Goal: Task Accomplishment & Management: Complete application form

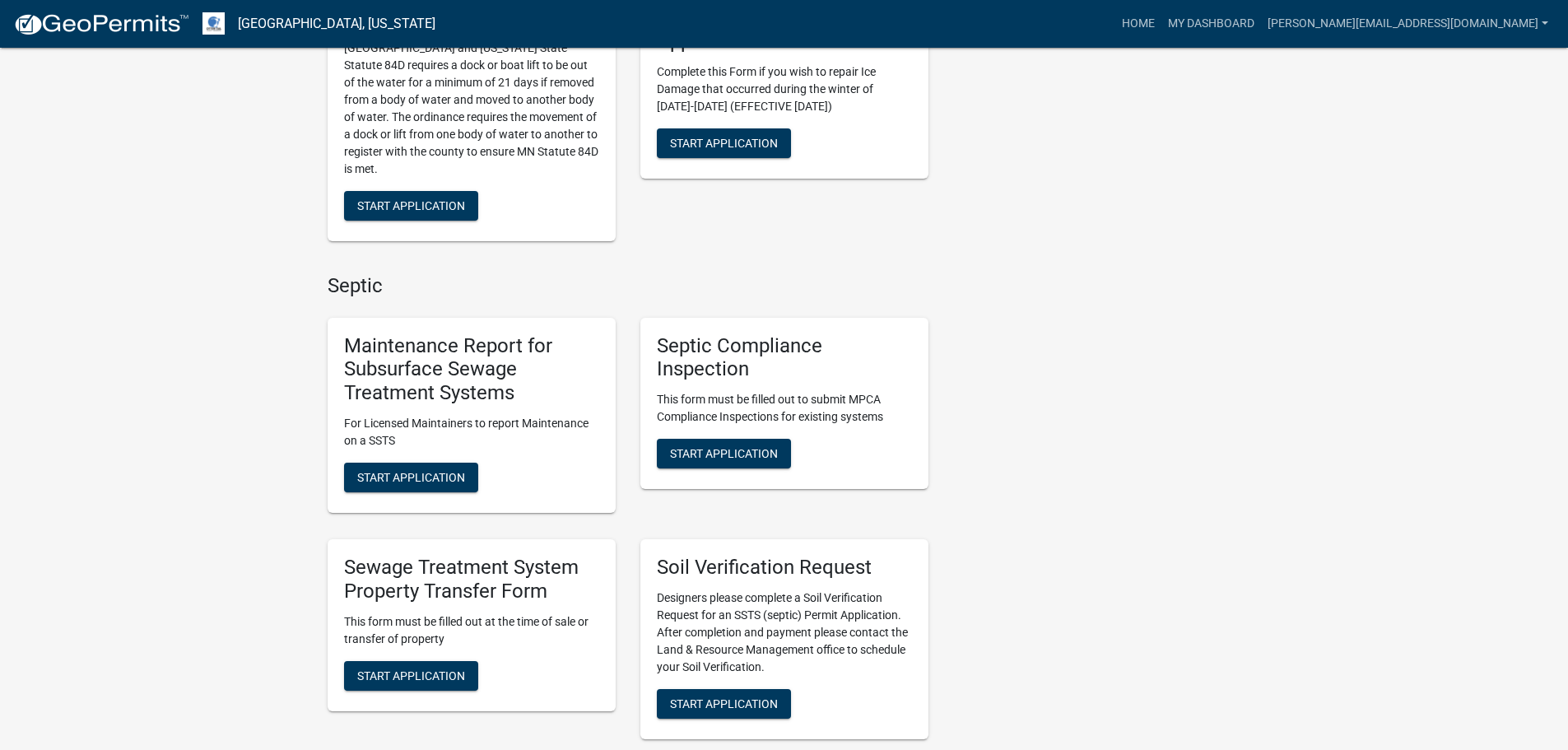
scroll to position [494, 0]
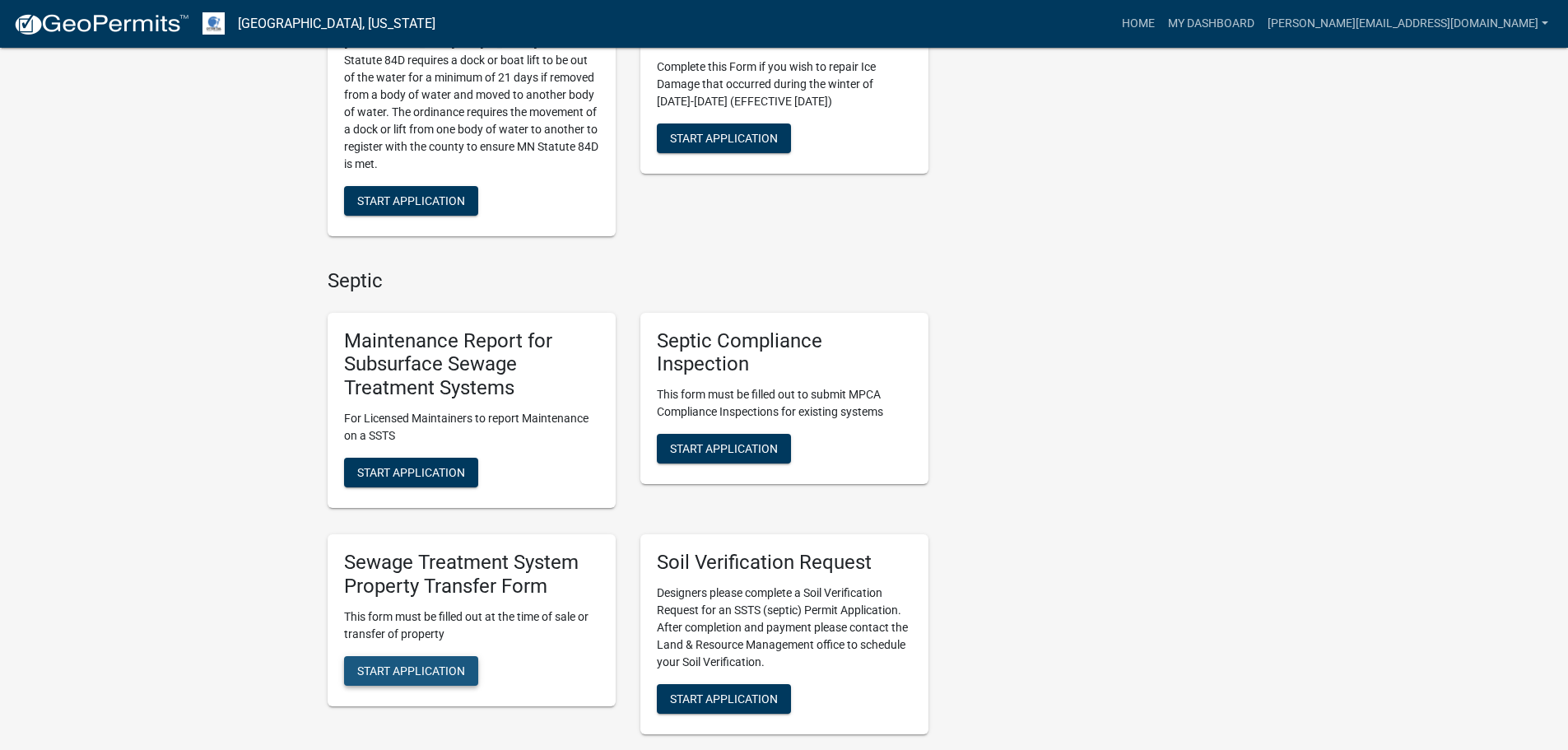
click at [444, 665] on span "Start Application" at bounding box center [411, 670] width 108 height 13
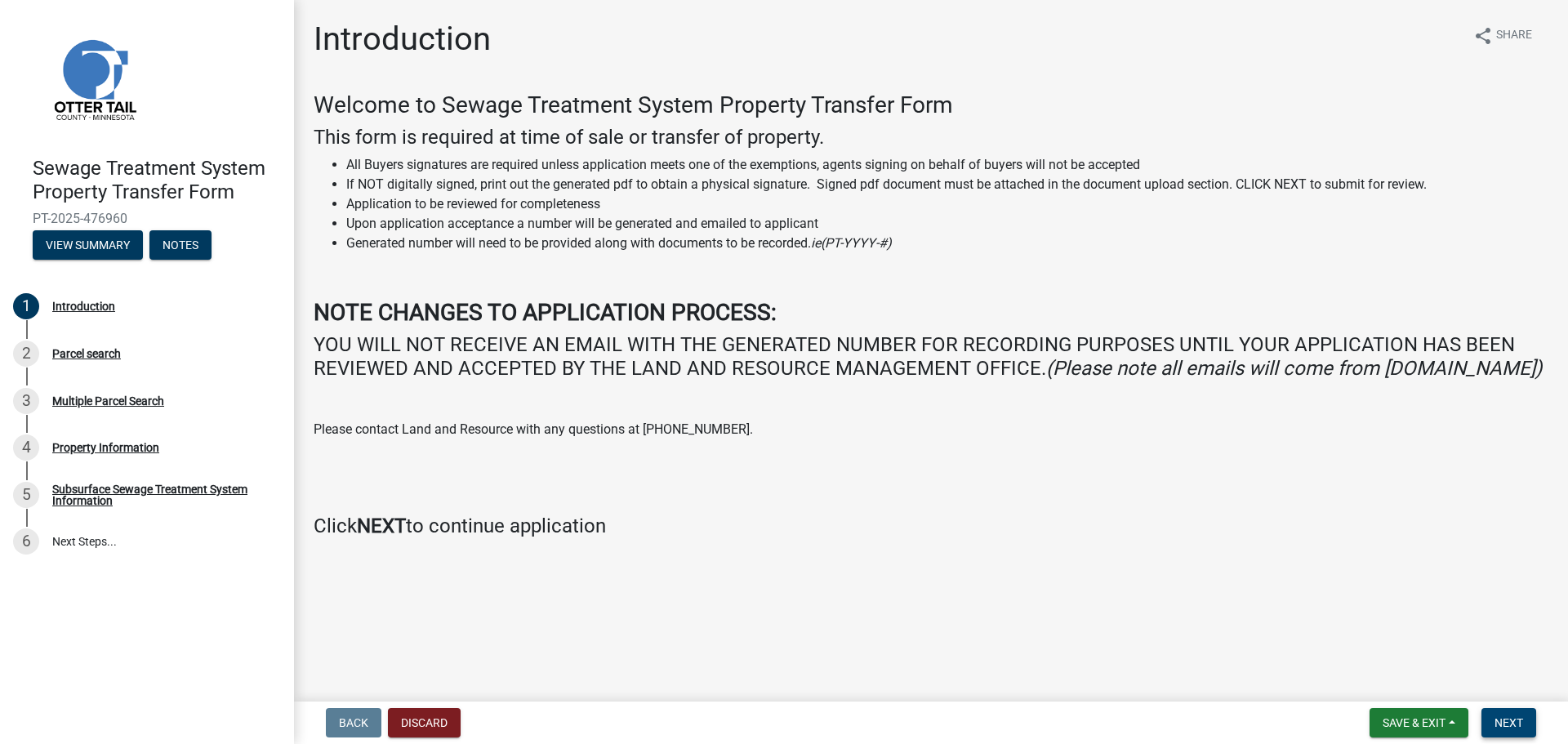
click at [1497, 720] on span "Next" at bounding box center [1509, 723] width 29 height 13
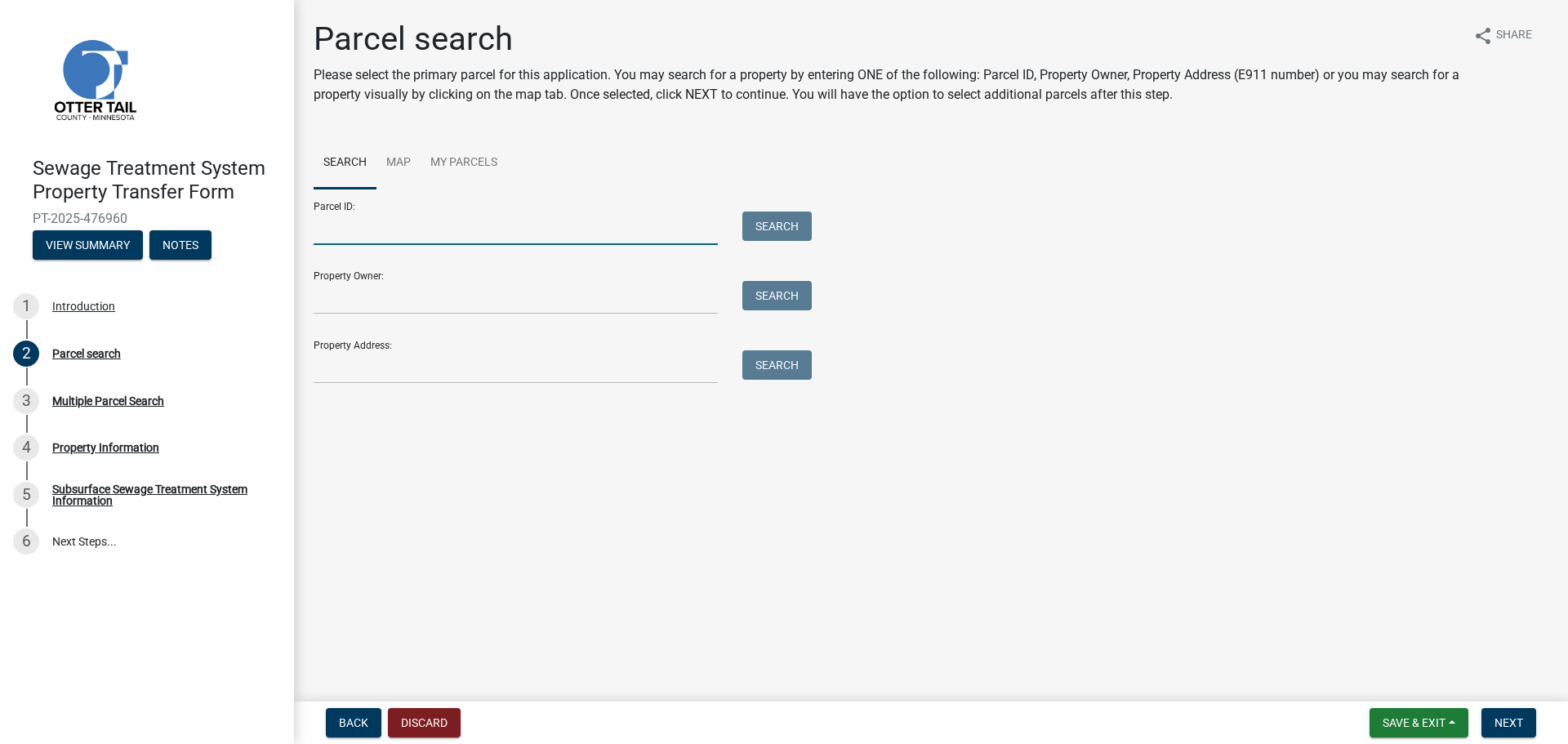
click at [412, 237] on input "Parcel ID:" at bounding box center [516, 228] width 404 height 34
type input "17000990997000"
click at [754, 217] on button "Search" at bounding box center [777, 226] width 69 height 30
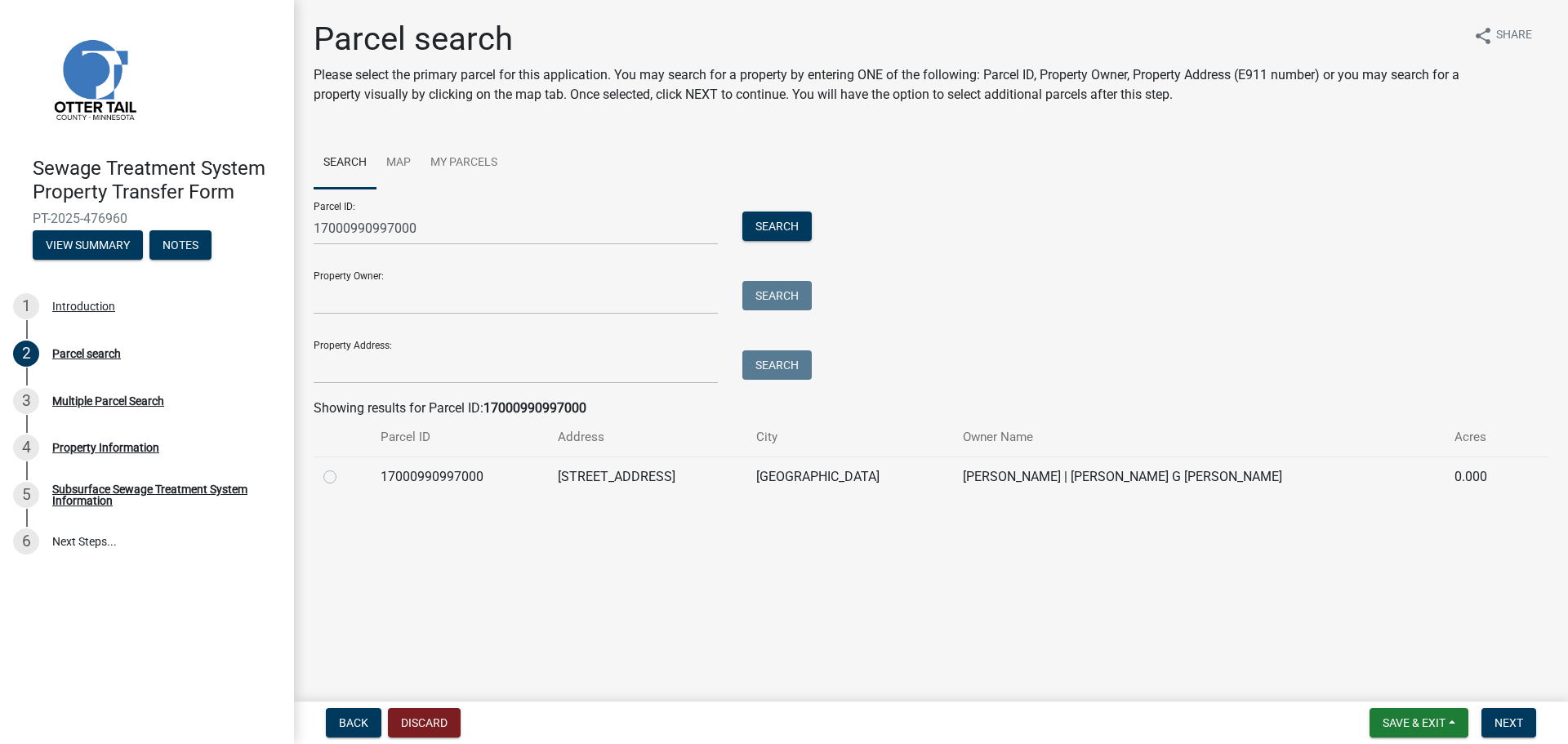
click at [343, 467] on label at bounding box center [343, 467] width 0 height 0
click at [343, 477] on input "radio" at bounding box center [348, 472] width 11 height 11
radio input "true"
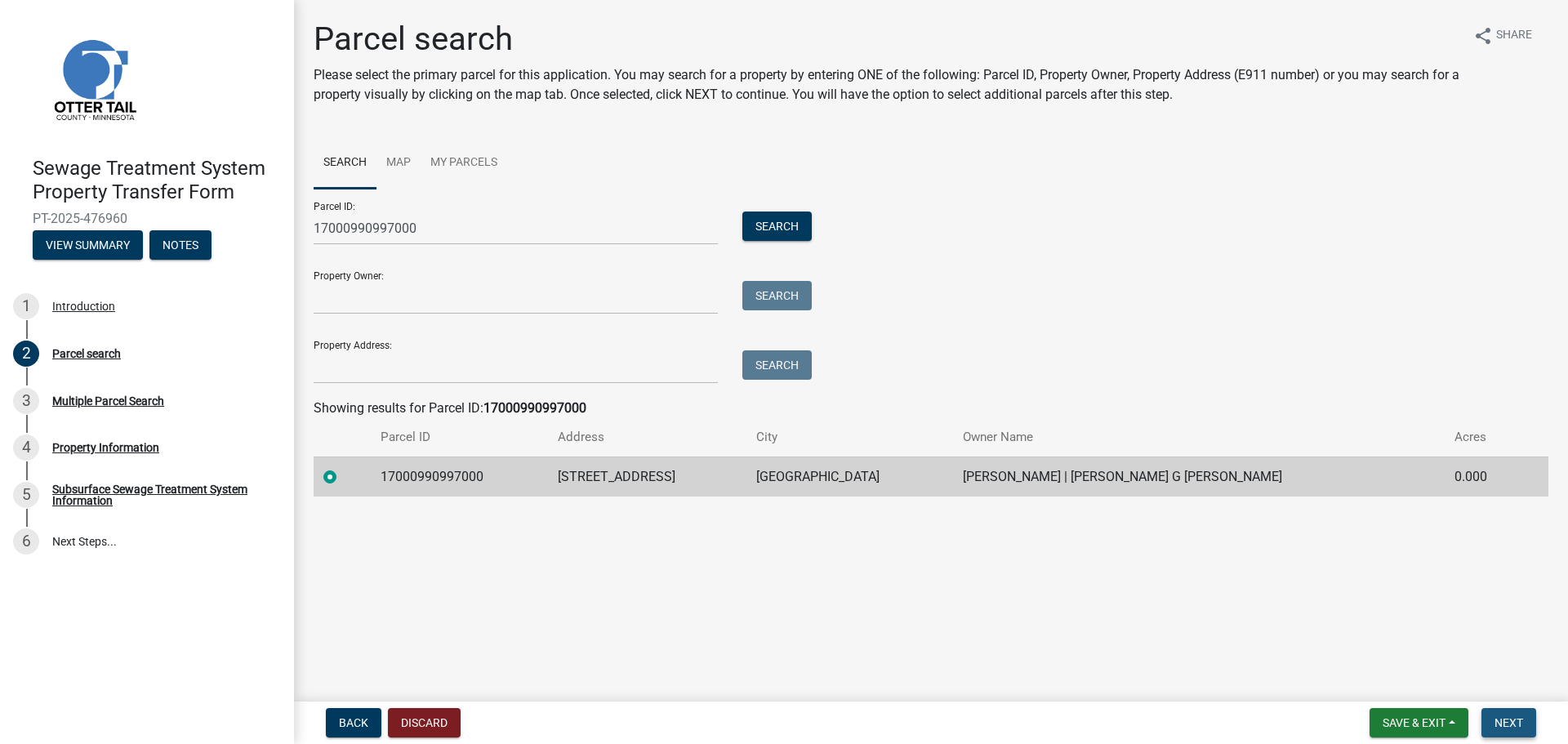
click at [1520, 728] on span "Next" at bounding box center [1509, 723] width 29 height 13
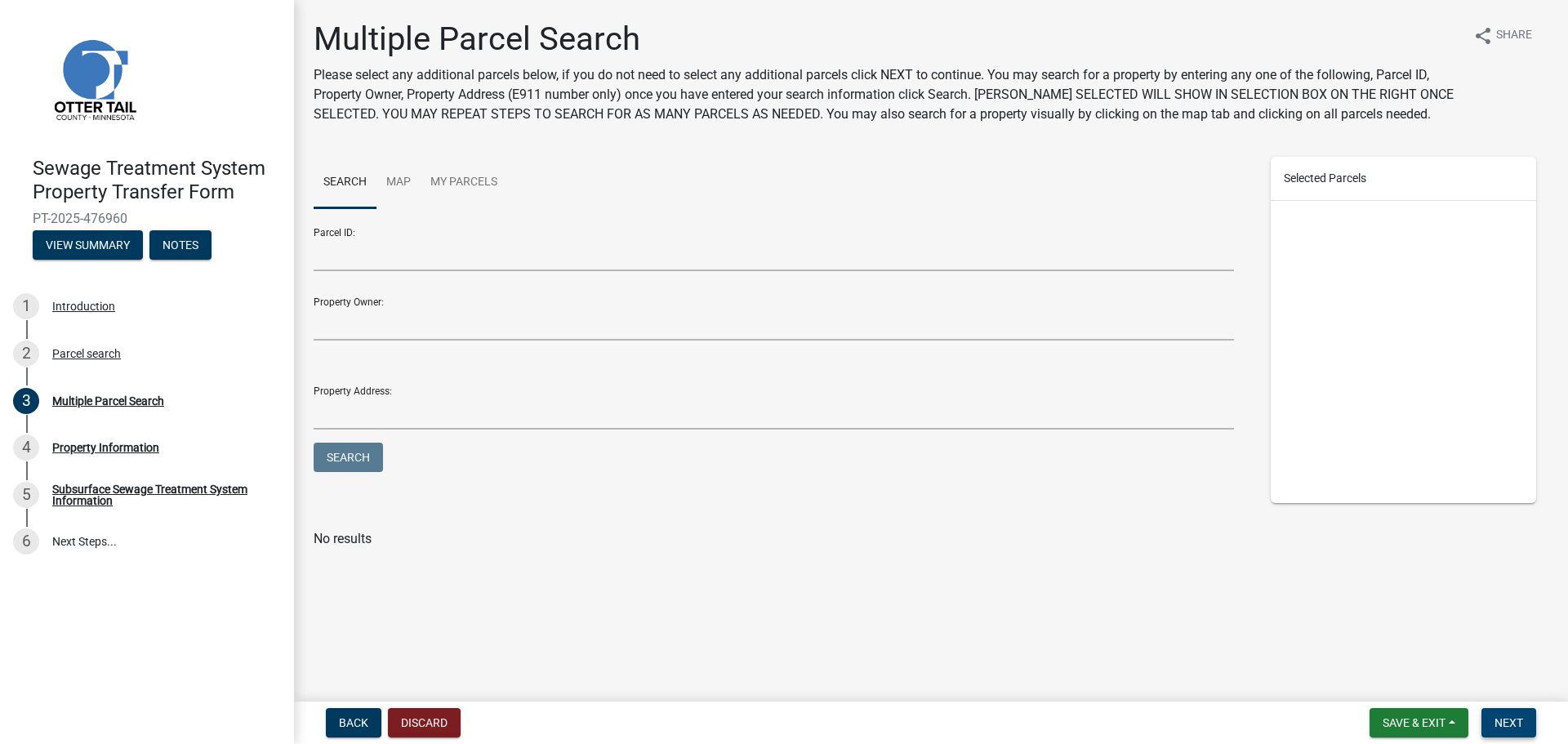
click at [1522, 721] on span "Next" at bounding box center [1509, 723] width 29 height 13
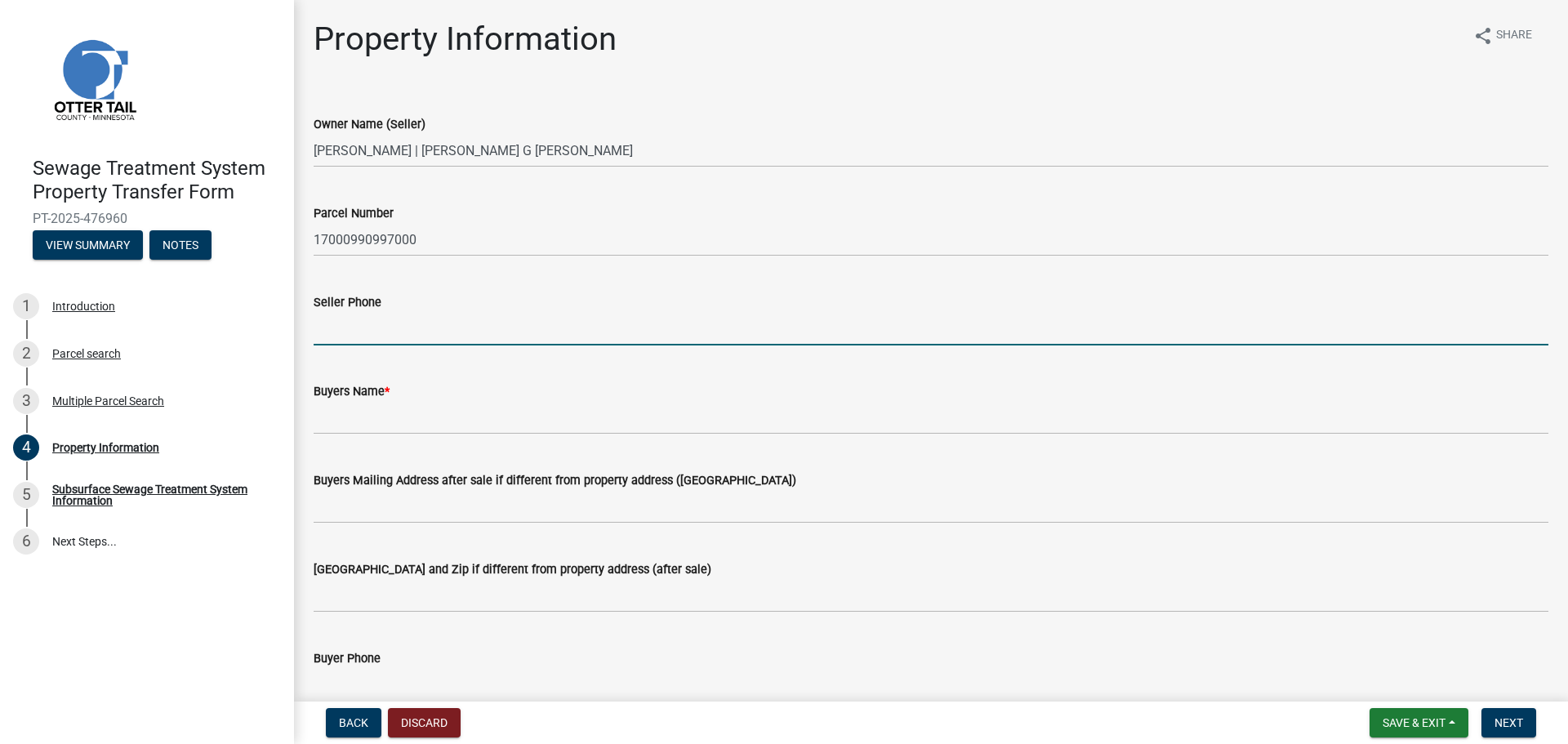
click at [408, 339] on input "Seller Phone" at bounding box center [931, 328] width 1235 height 34
click at [360, 325] on input "7014715671" at bounding box center [931, 328] width 1235 height 34
click at [339, 327] on input "701471-5671" at bounding box center [931, 328] width 1235 height 34
type input "[PHONE_NUMBER]"
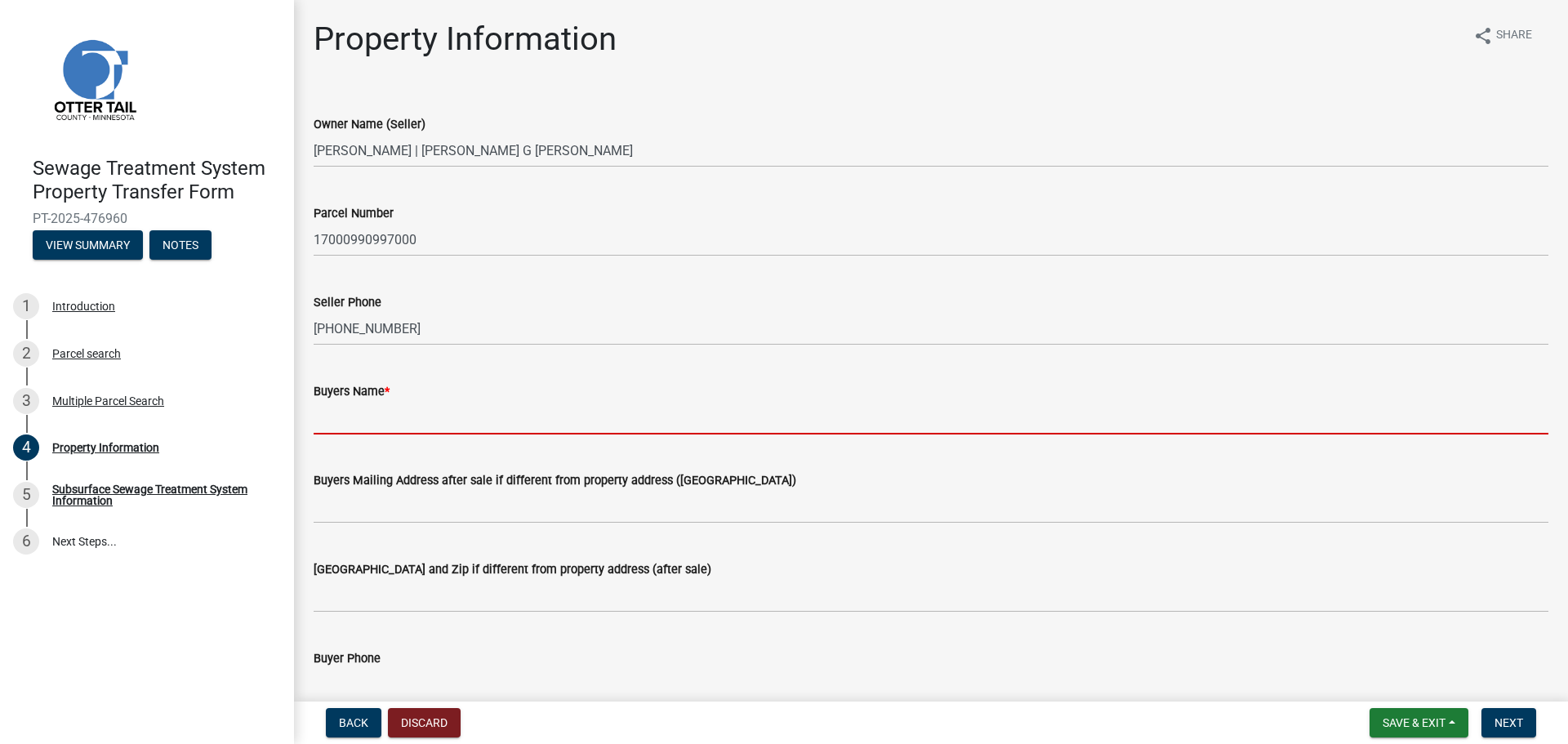
click at [369, 412] on input "Buyers Name *" at bounding box center [931, 417] width 1235 height 34
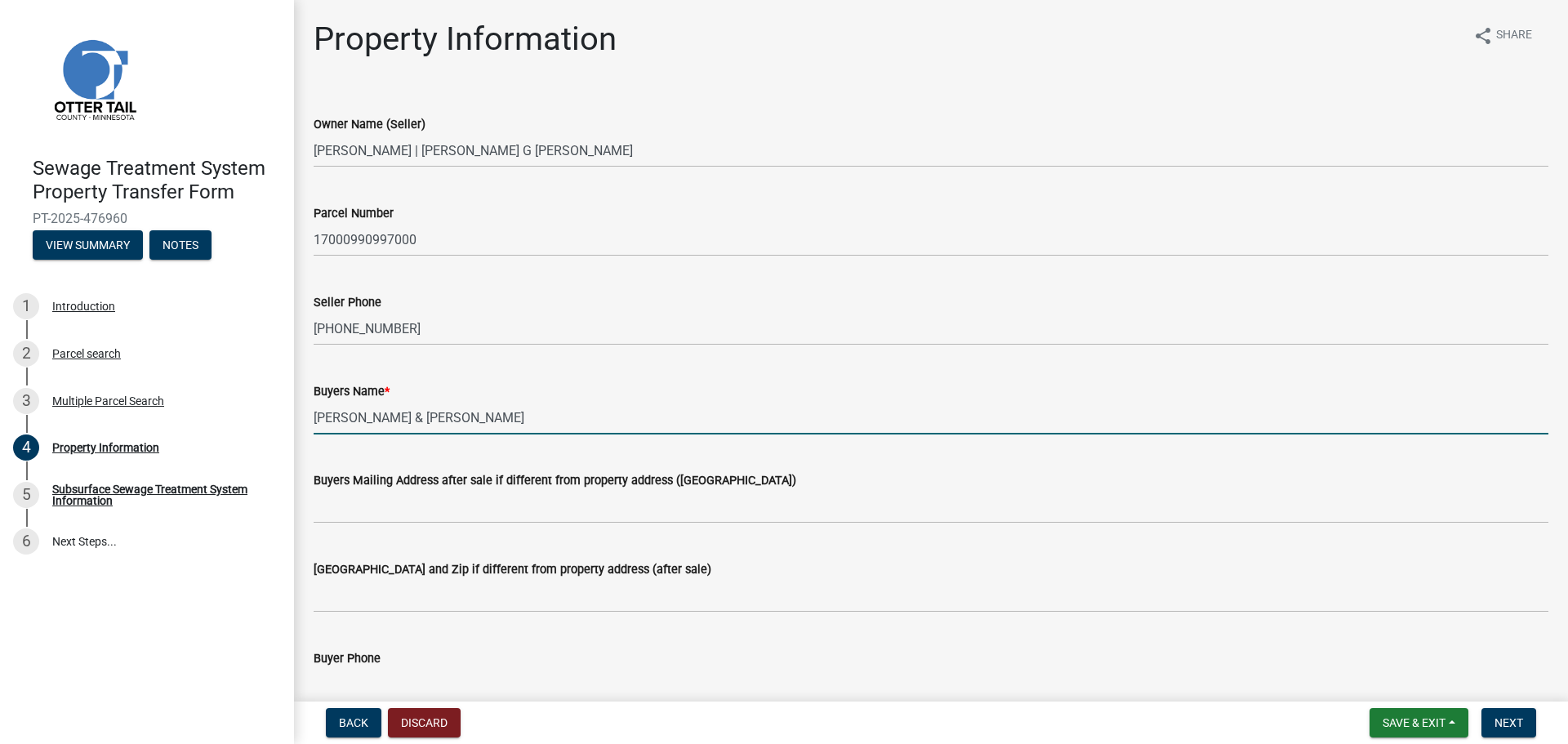
type input "[PERSON_NAME] & [PERSON_NAME]"
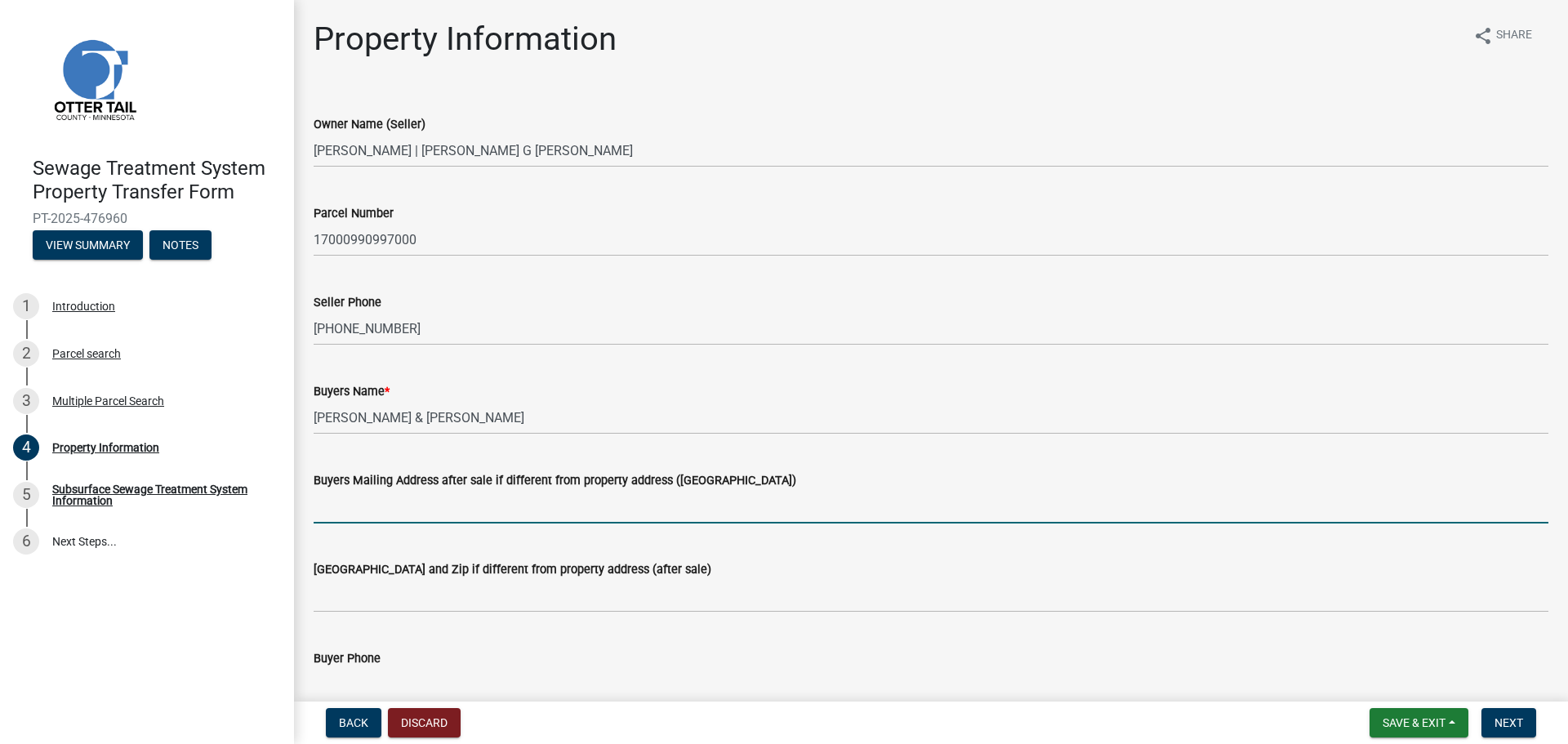
click at [499, 511] on input "Buyers Mailing Address after sale if different from property address ([GEOGRAPH…" at bounding box center [931, 506] width 1235 height 34
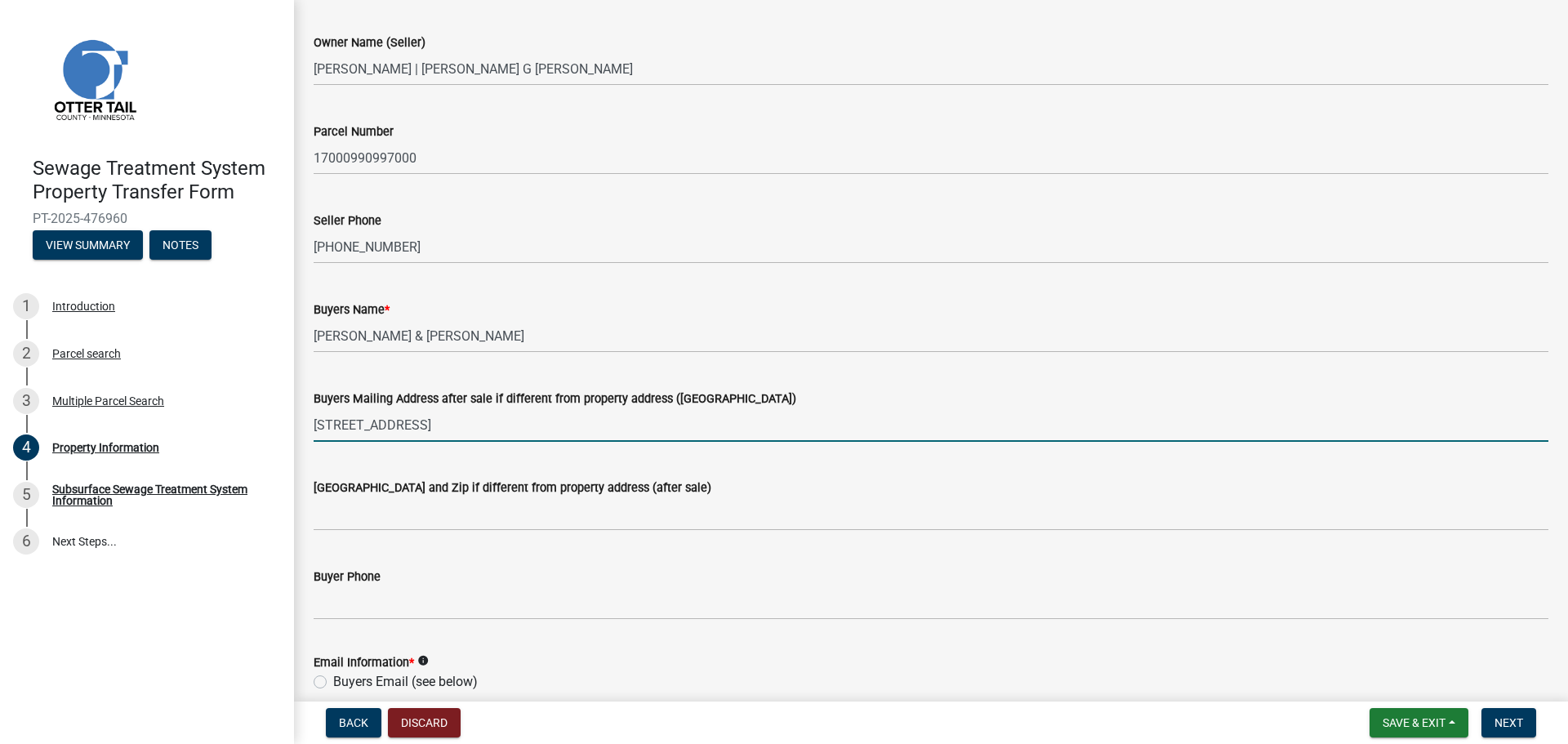
drag, startPoint x: 569, startPoint y: 425, endPoint x: 450, endPoint y: 422, distance: 119.0
click at [450, 422] on input "[STREET_ADDRESS]" at bounding box center [931, 425] width 1235 height 34
type input "[STREET_ADDRESS]"
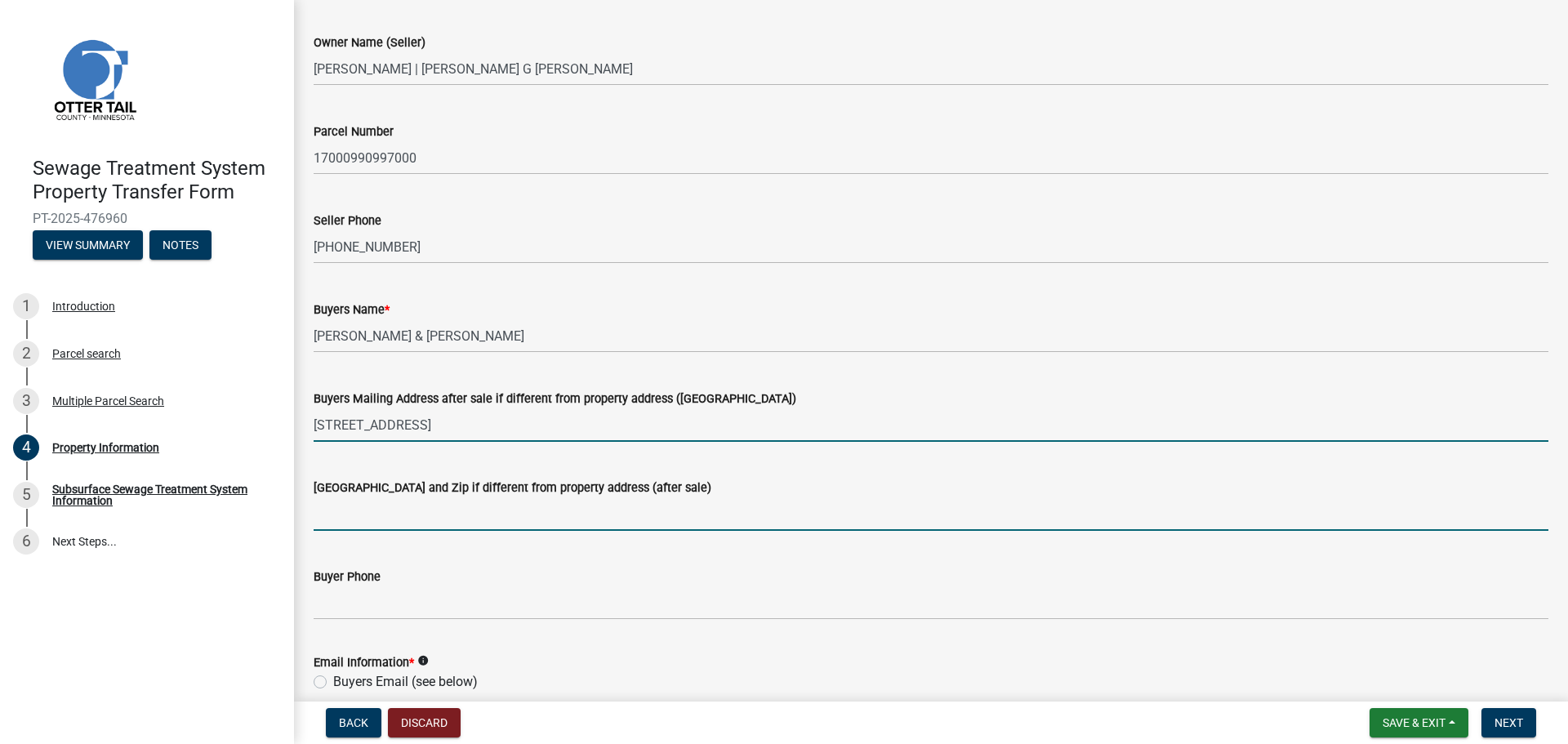
click at [423, 515] on input "[GEOGRAPHIC_DATA] and Zip if different from property address (after sale)" at bounding box center [931, 514] width 1235 height 34
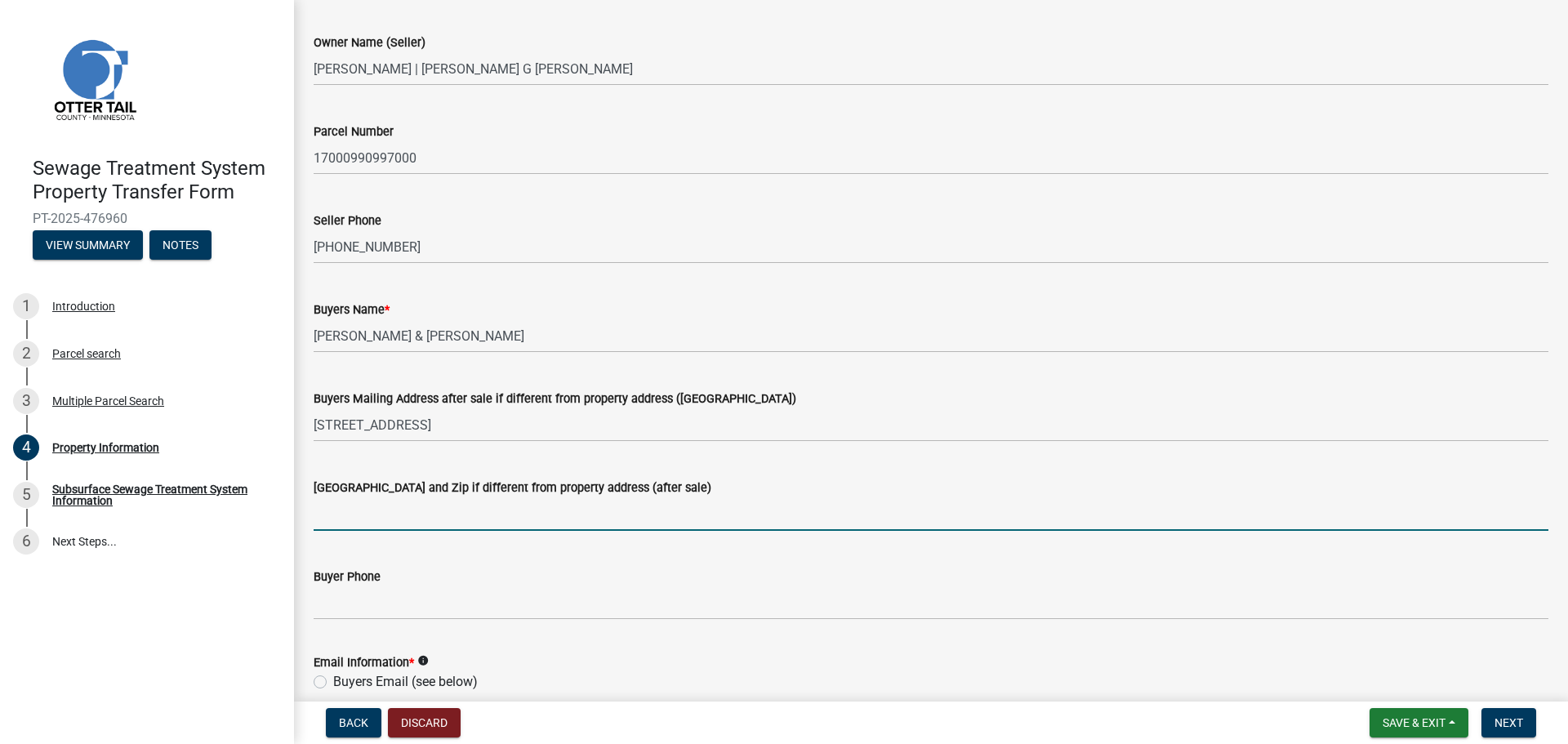
paste input "[GEOGRAPHIC_DATA], [GEOGRAPHIC_DATA] 58078"
type input "[GEOGRAPHIC_DATA], [GEOGRAPHIC_DATA] 58078"
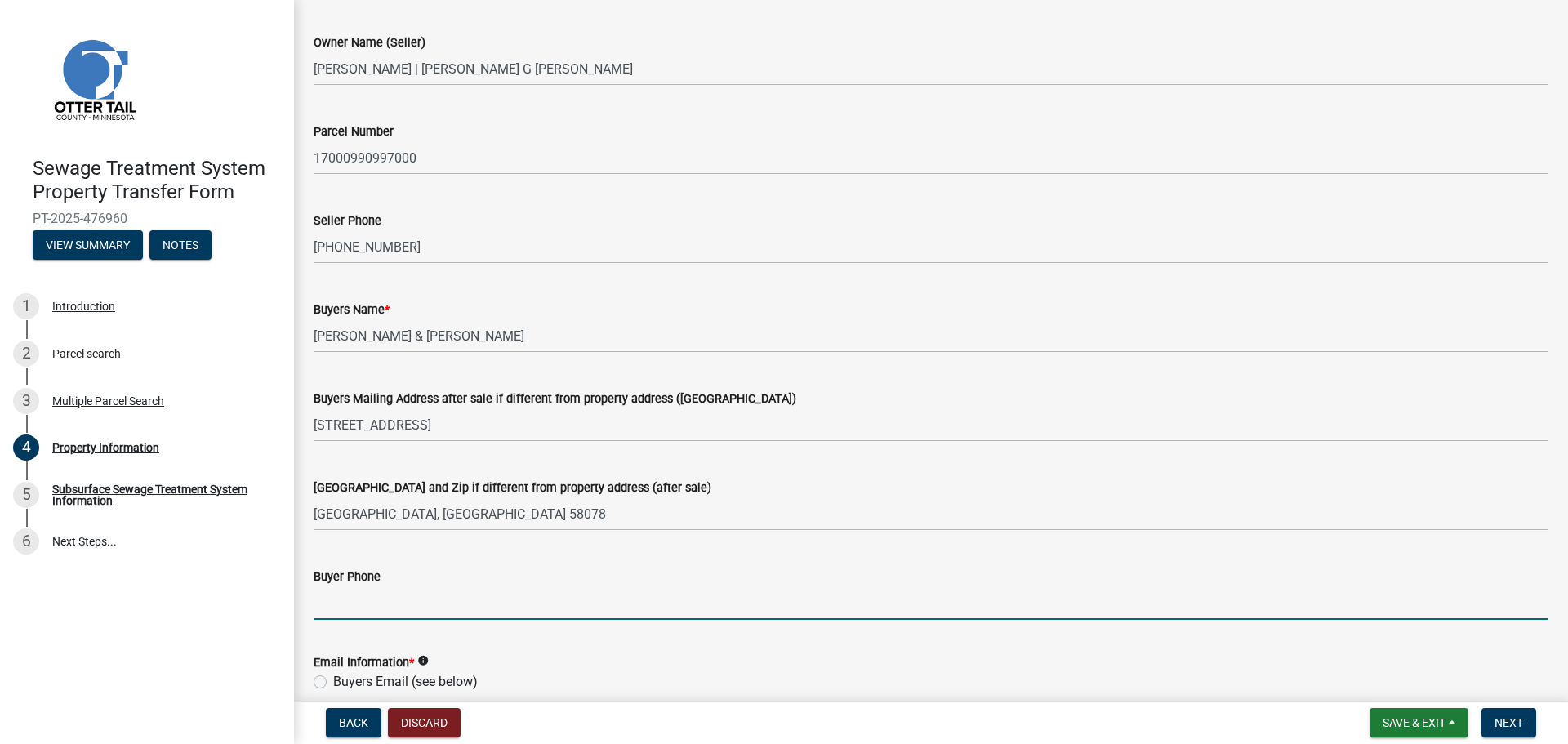
click at [374, 599] on input "Buyer Phone" at bounding box center [931, 602] width 1235 height 34
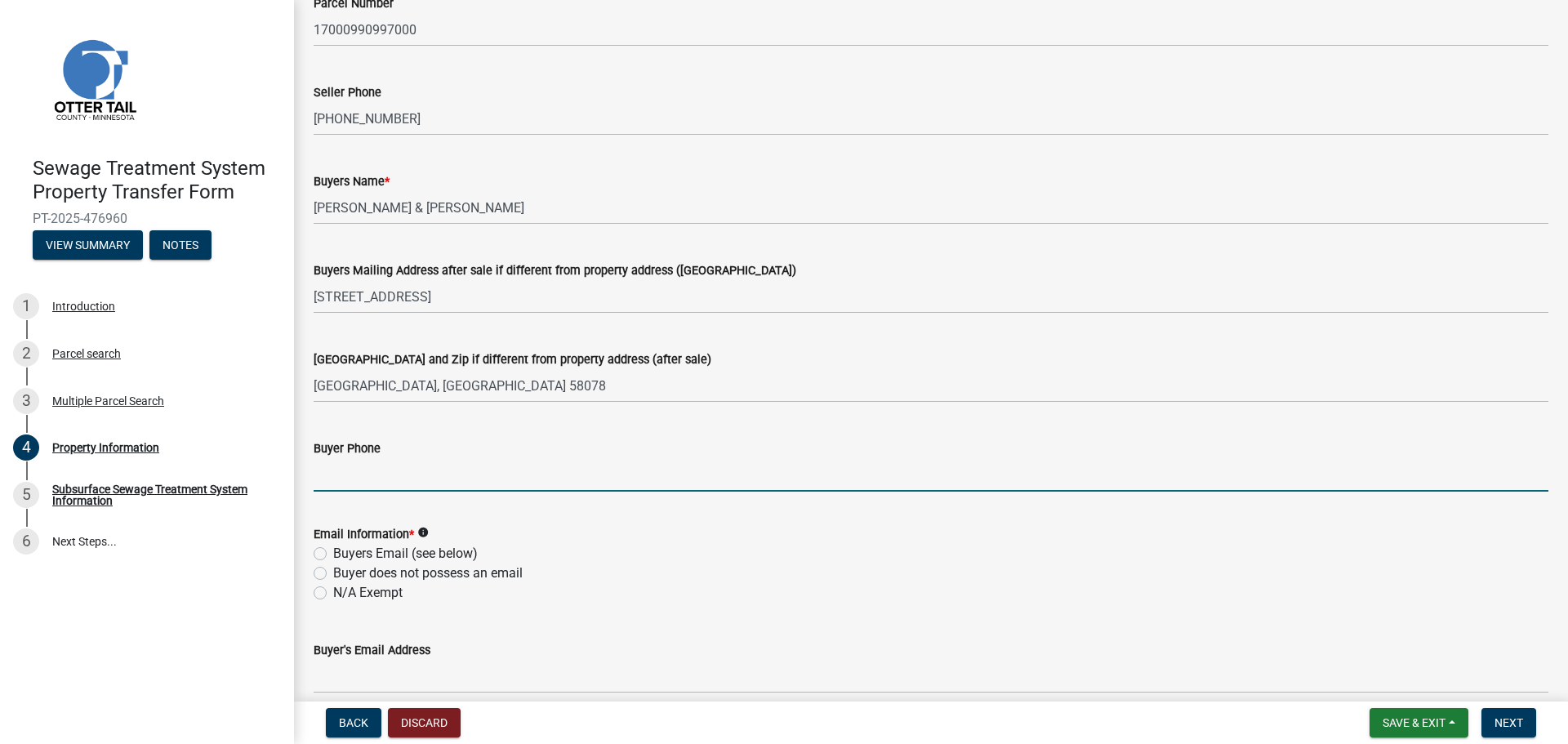
scroll to position [327, 0]
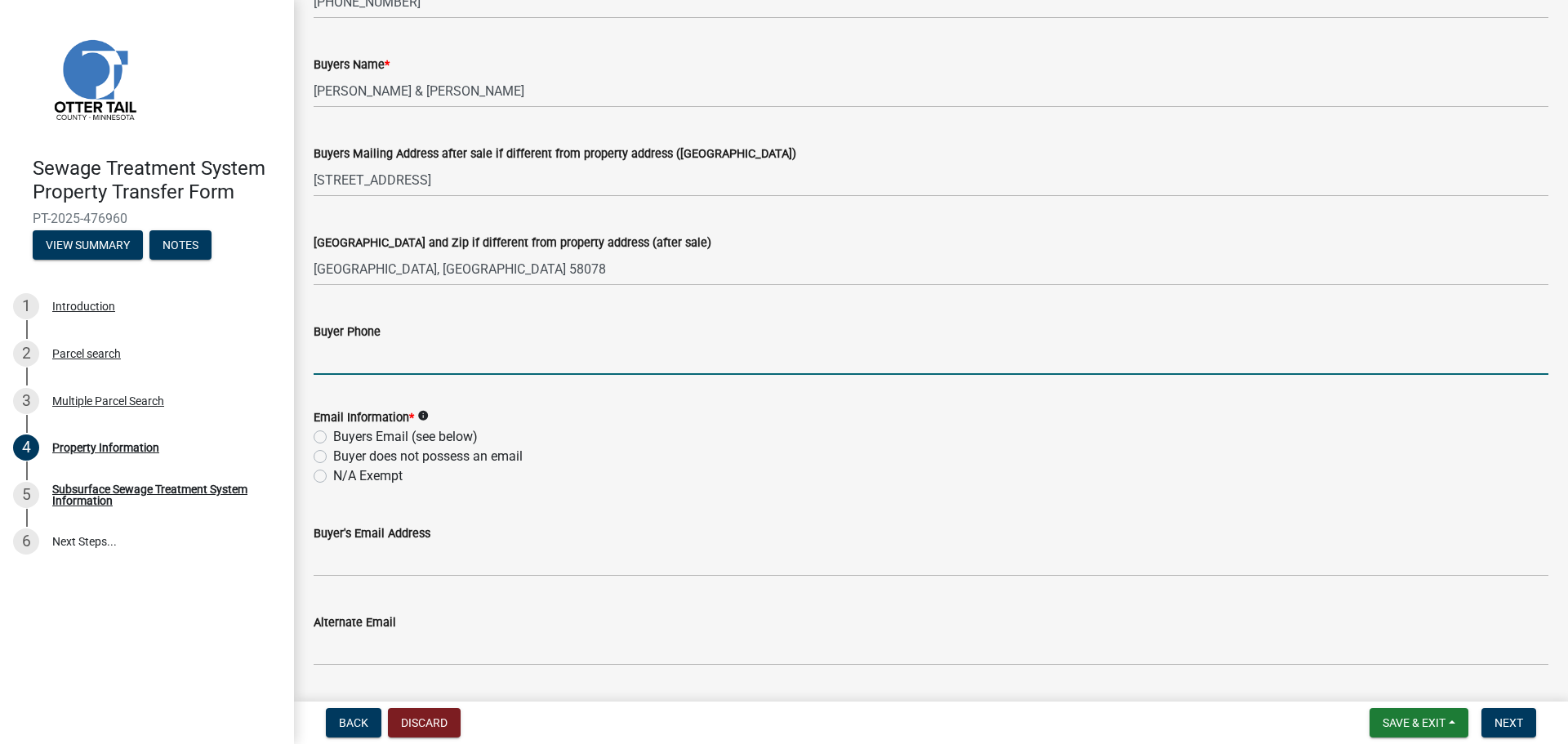
click at [728, 396] on form "Email Information * info Buyers Email (see below) Buyer does not possess an ema…" at bounding box center [931, 436] width 1235 height 98
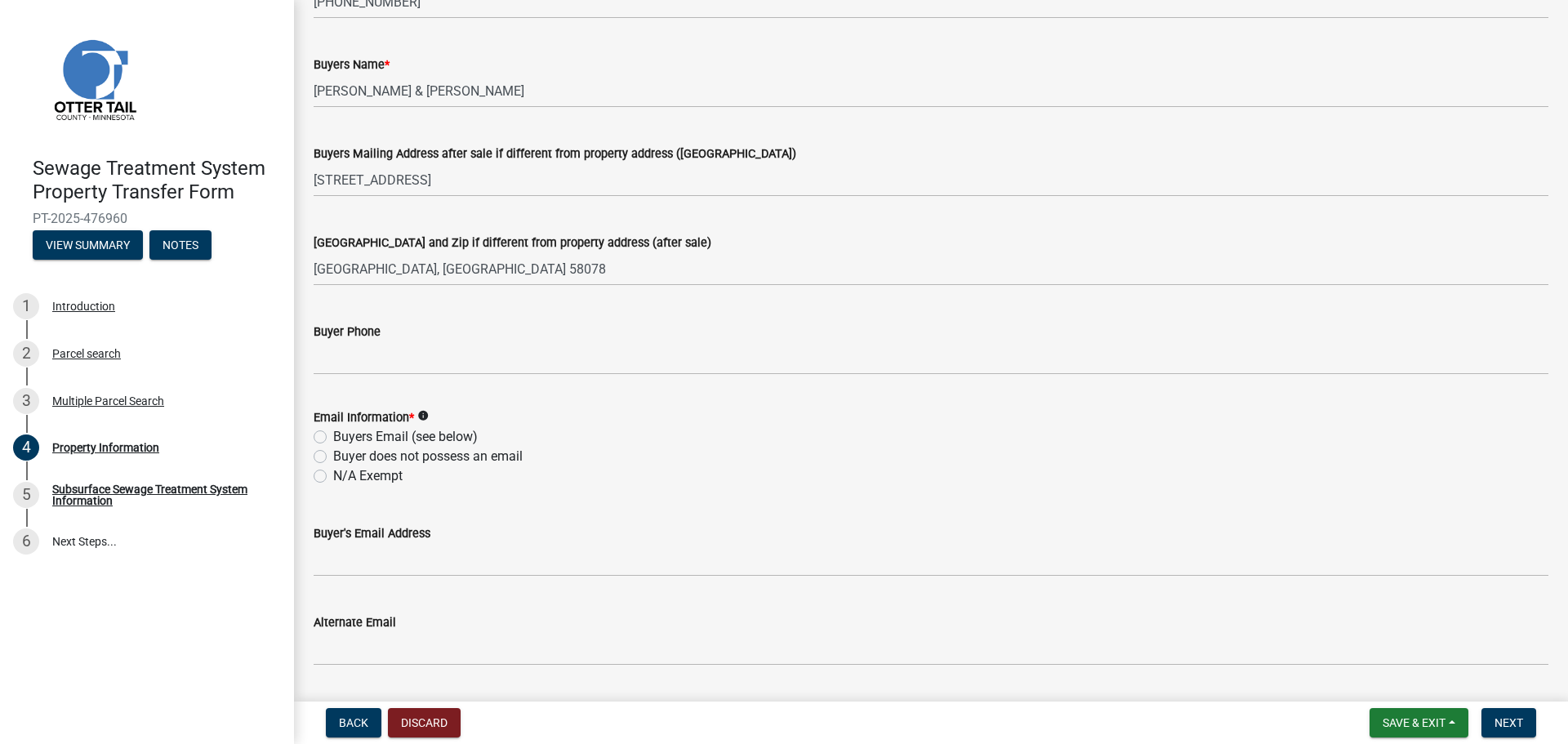
click at [334, 438] on label "Buyers Email (see below)" at bounding box center [406, 437] width 145 height 20
click at [334, 438] on input "Buyers Email (see below)" at bounding box center [338, 432] width 11 height 11
radio input "true"
click at [499, 540] on div "Buyer's Email Address" at bounding box center [931, 533] width 1235 height 20
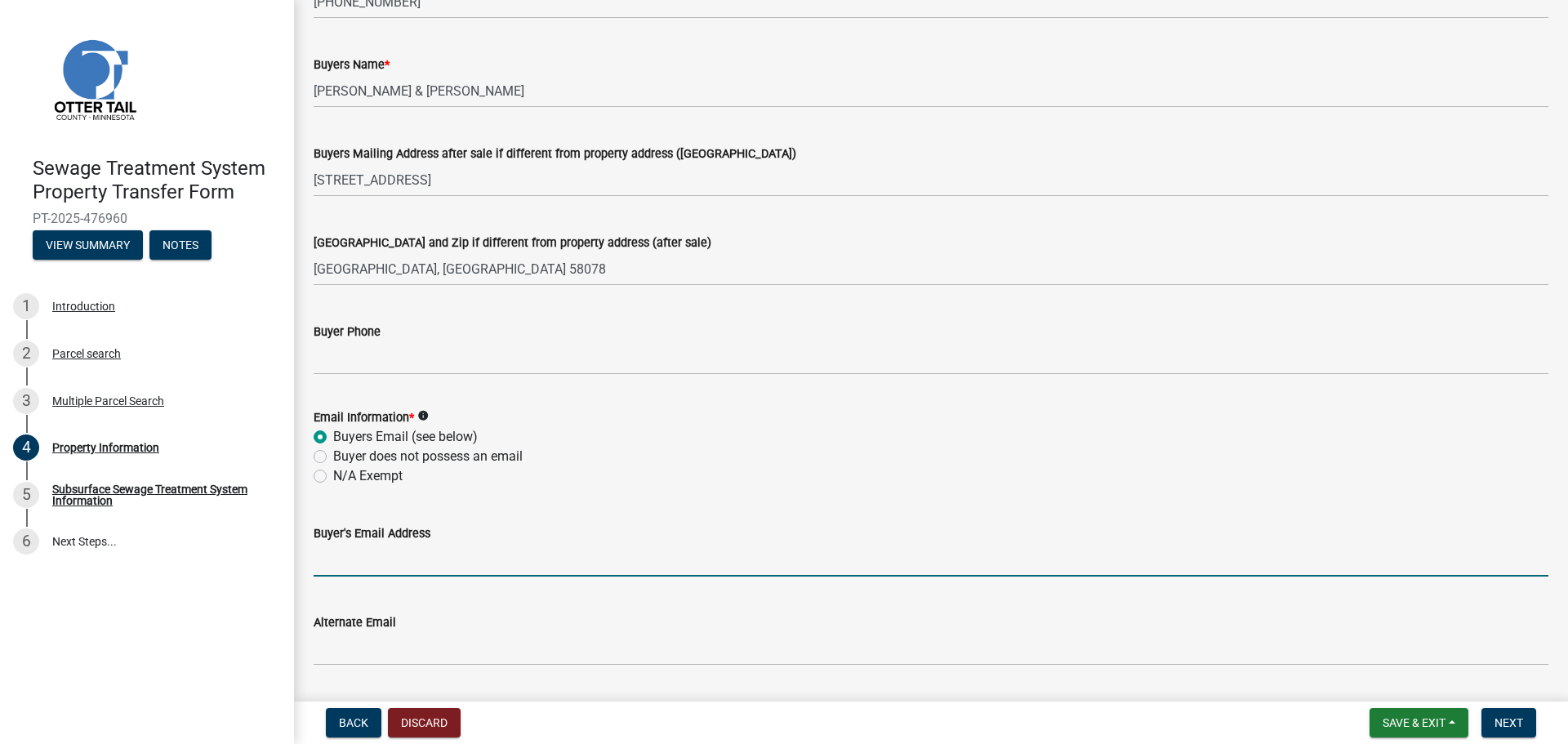
click at [492, 552] on input "Buyer's Email Address" at bounding box center [931, 560] width 1235 height 34
paste input "[EMAIL_ADDRESS][DOMAIN_NAME]"
type input "[EMAIL_ADDRESS][DOMAIN_NAME]"
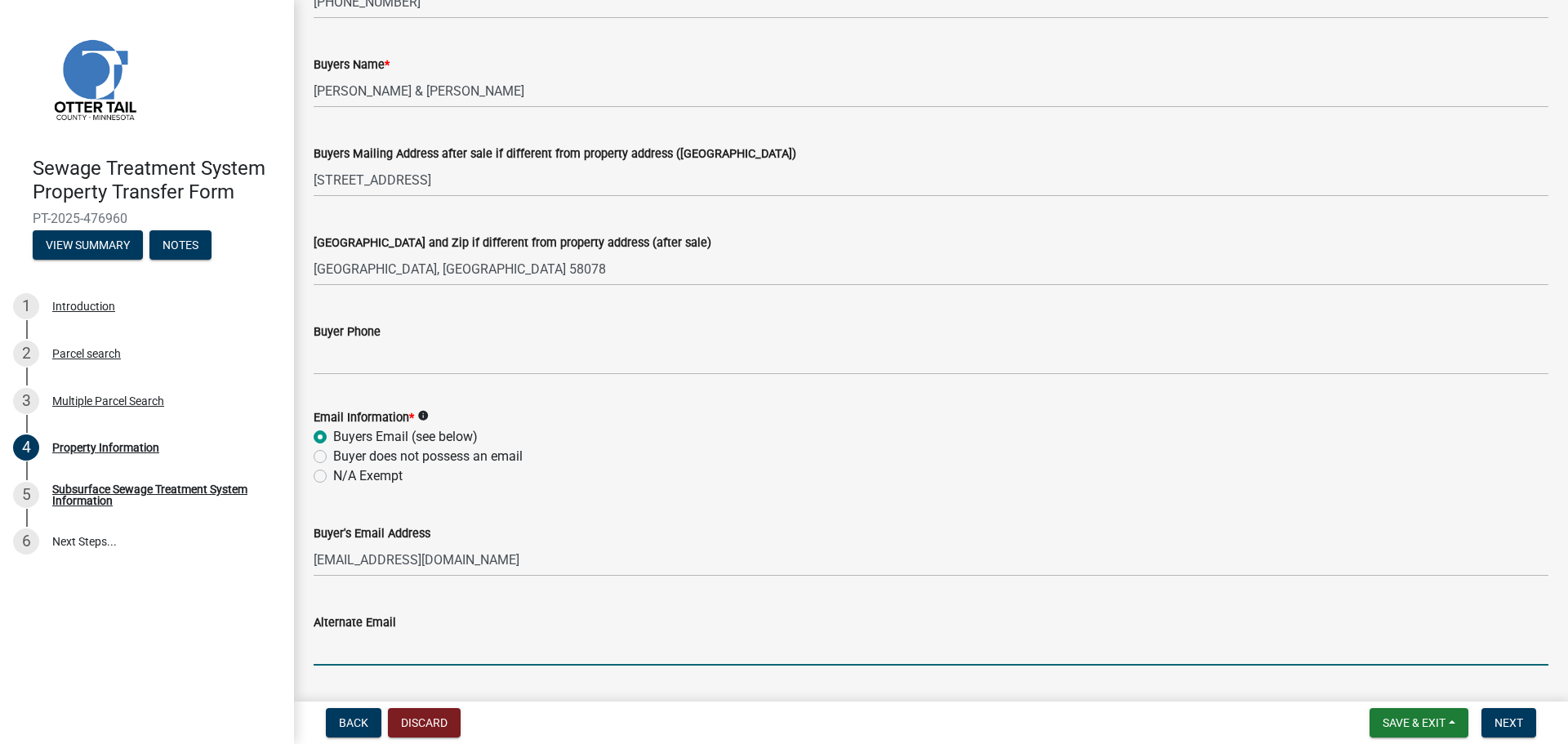
click at [410, 649] on input "Alternate Email" at bounding box center [931, 649] width 1235 height 34
paste input "[EMAIL_ADDRESS][DOMAIN_NAME]"
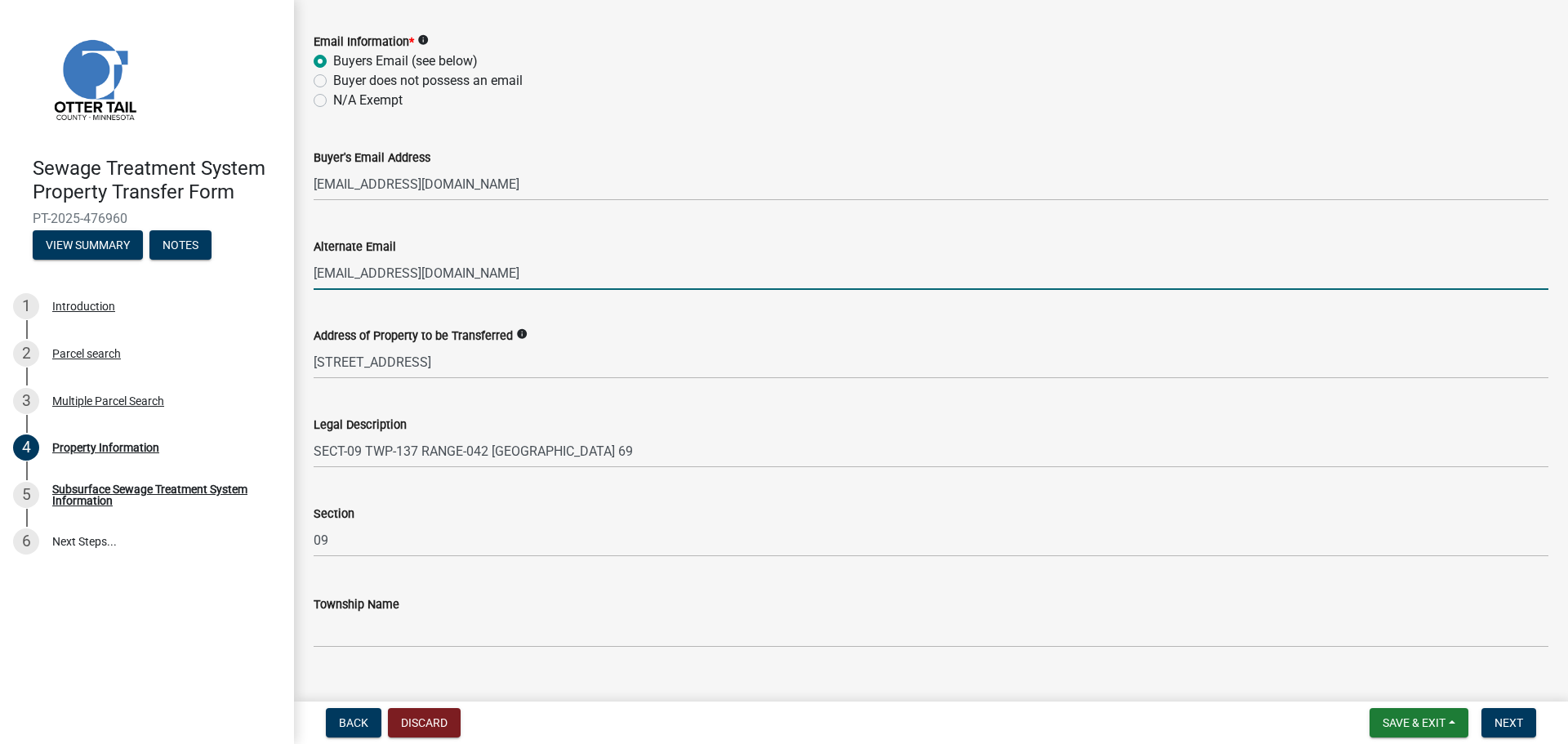
scroll to position [732, 0]
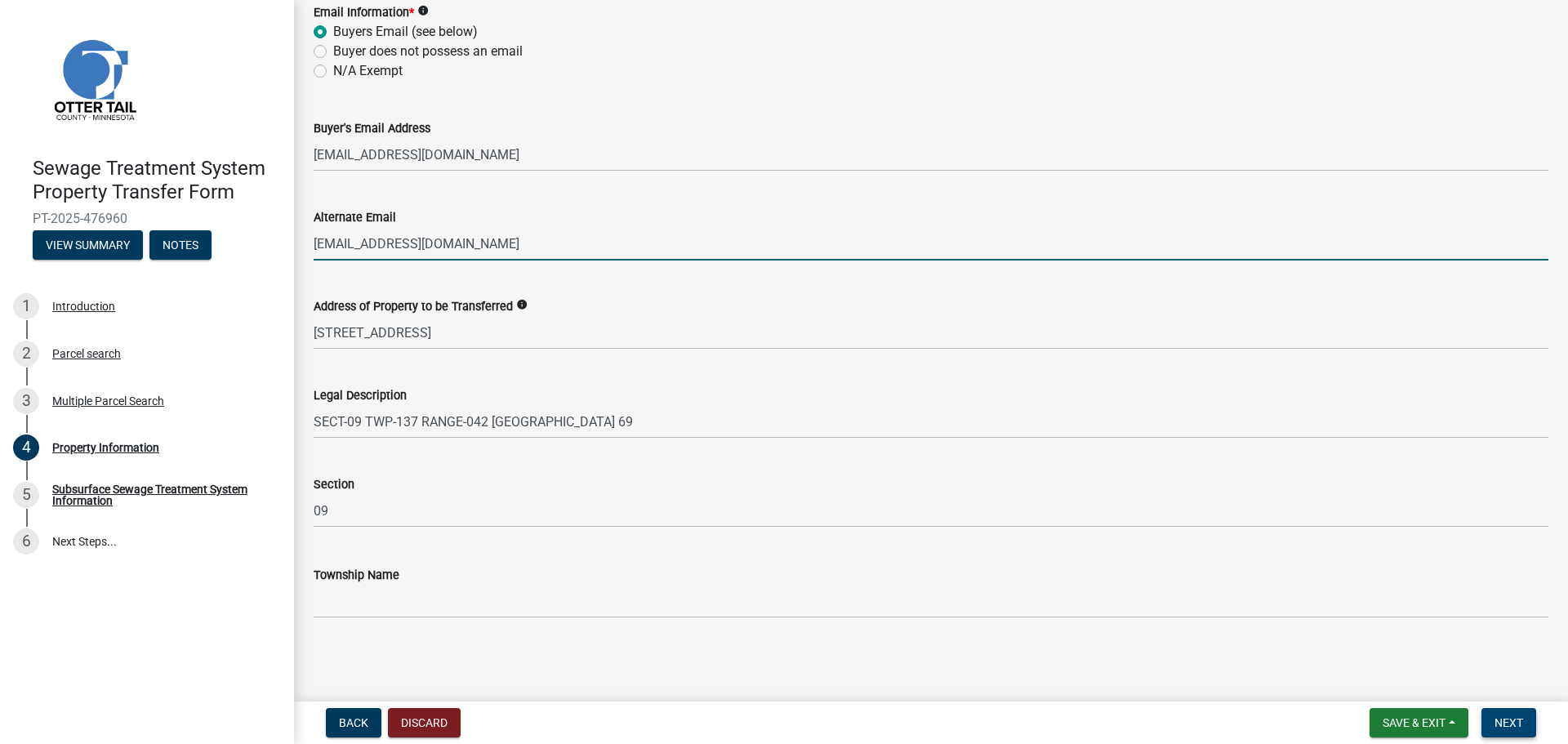
type input "[EMAIL_ADDRESS][DOMAIN_NAME]"
click at [1524, 726] on button "Next" at bounding box center [1509, 723] width 54 height 30
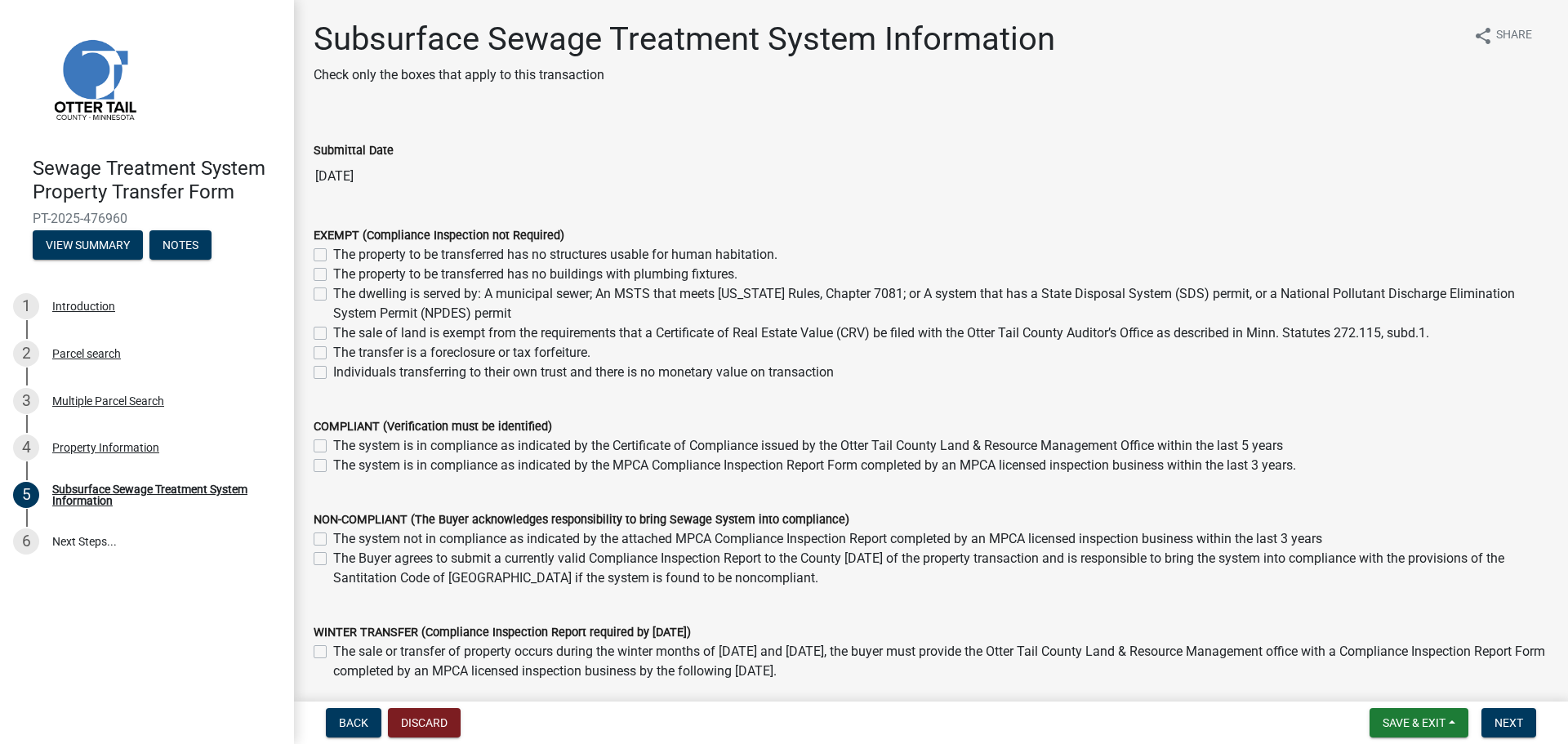
click at [334, 464] on label "The system is in compliance as indicated by the MPCA Compliance Inspection Repo…" at bounding box center [814, 465] width 963 height 20
click at [334, 464] on input "The system is in compliance as indicated by the MPCA Compliance Inspection Repo…" at bounding box center [338, 460] width 11 height 11
checkbox input "true"
checkbox input "false"
checkbox input "true"
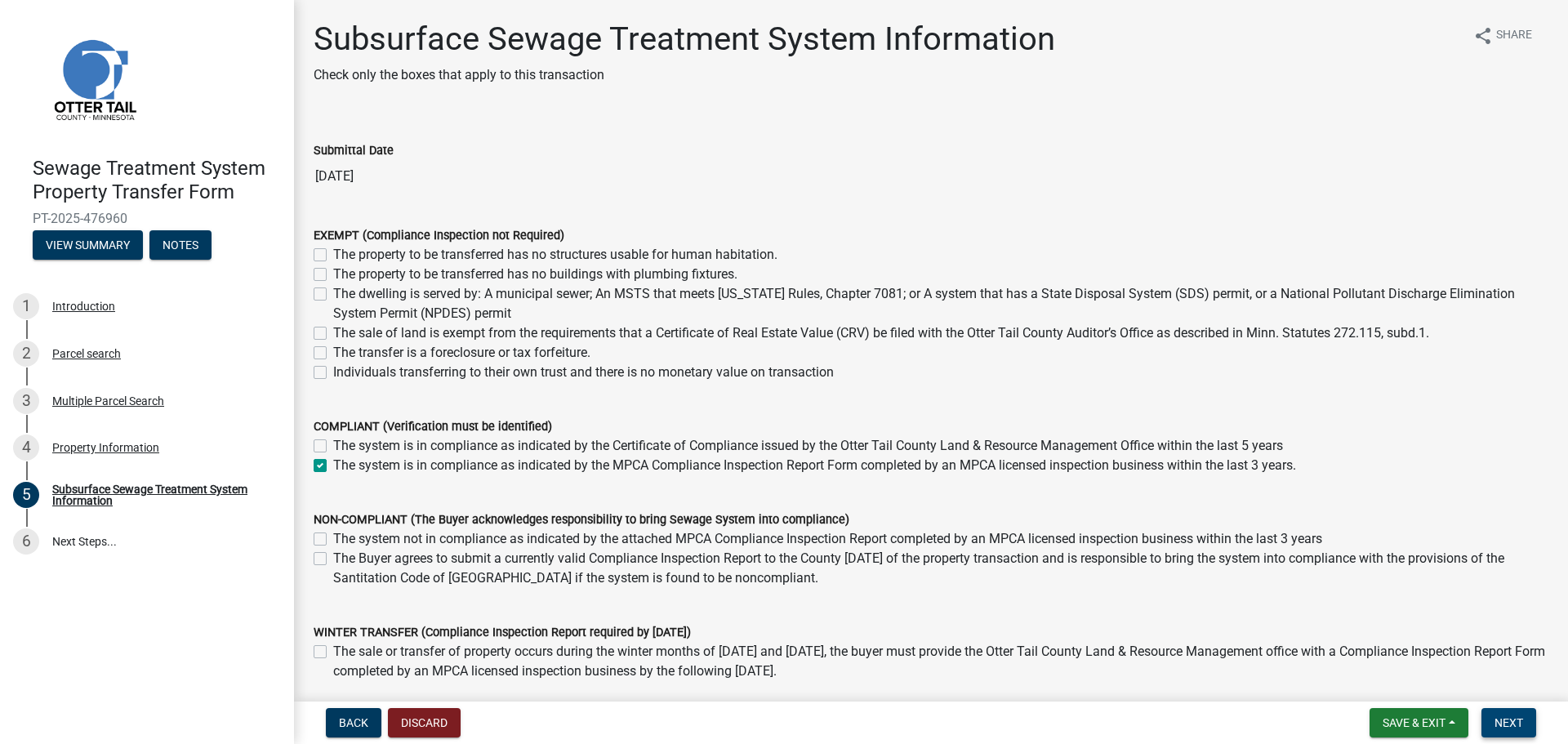
click at [1524, 718] on span "Next" at bounding box center [1509, 723] width 29 height 13
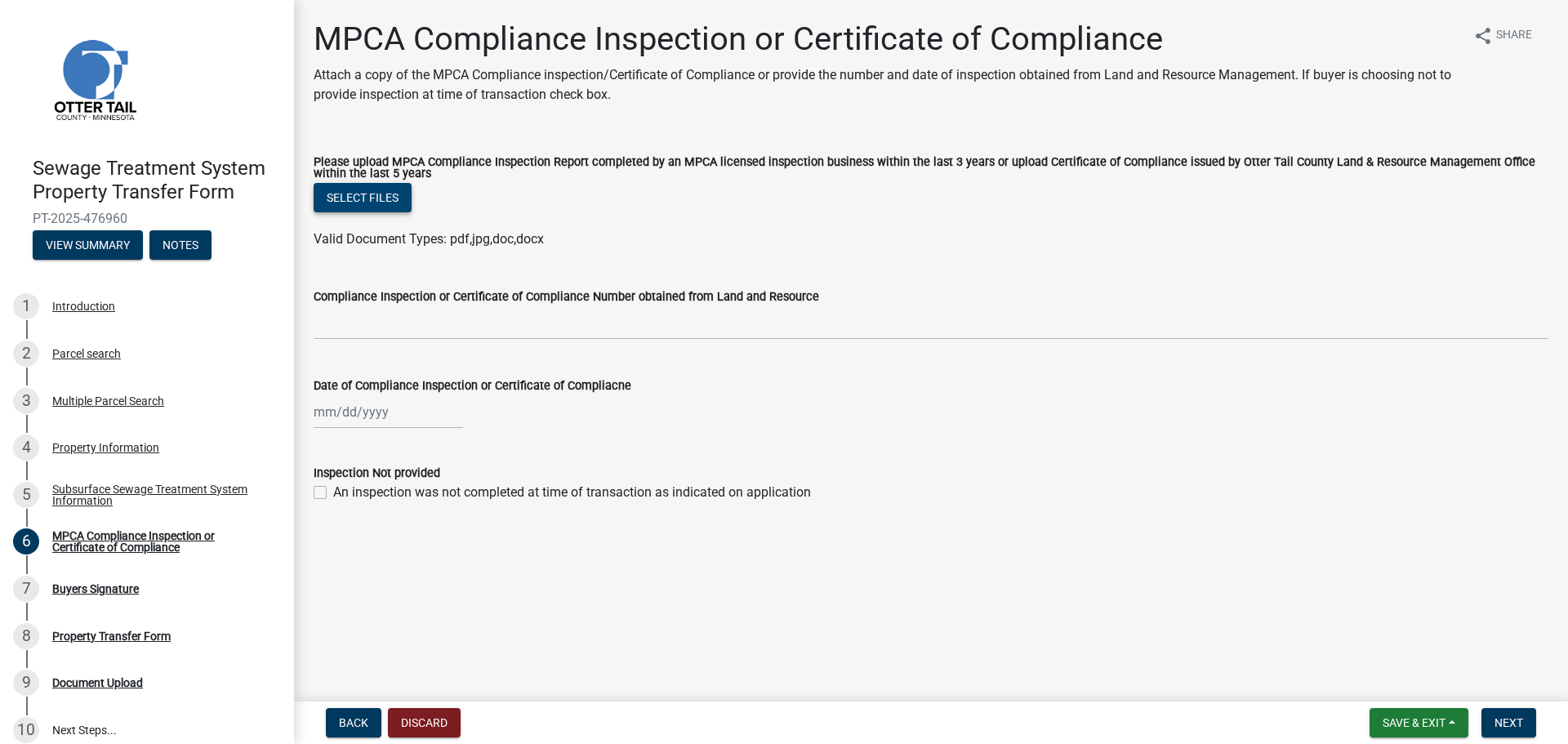
click at [374, 204] on button "Select files" at bounding box center [362, 198] width 98 height 30
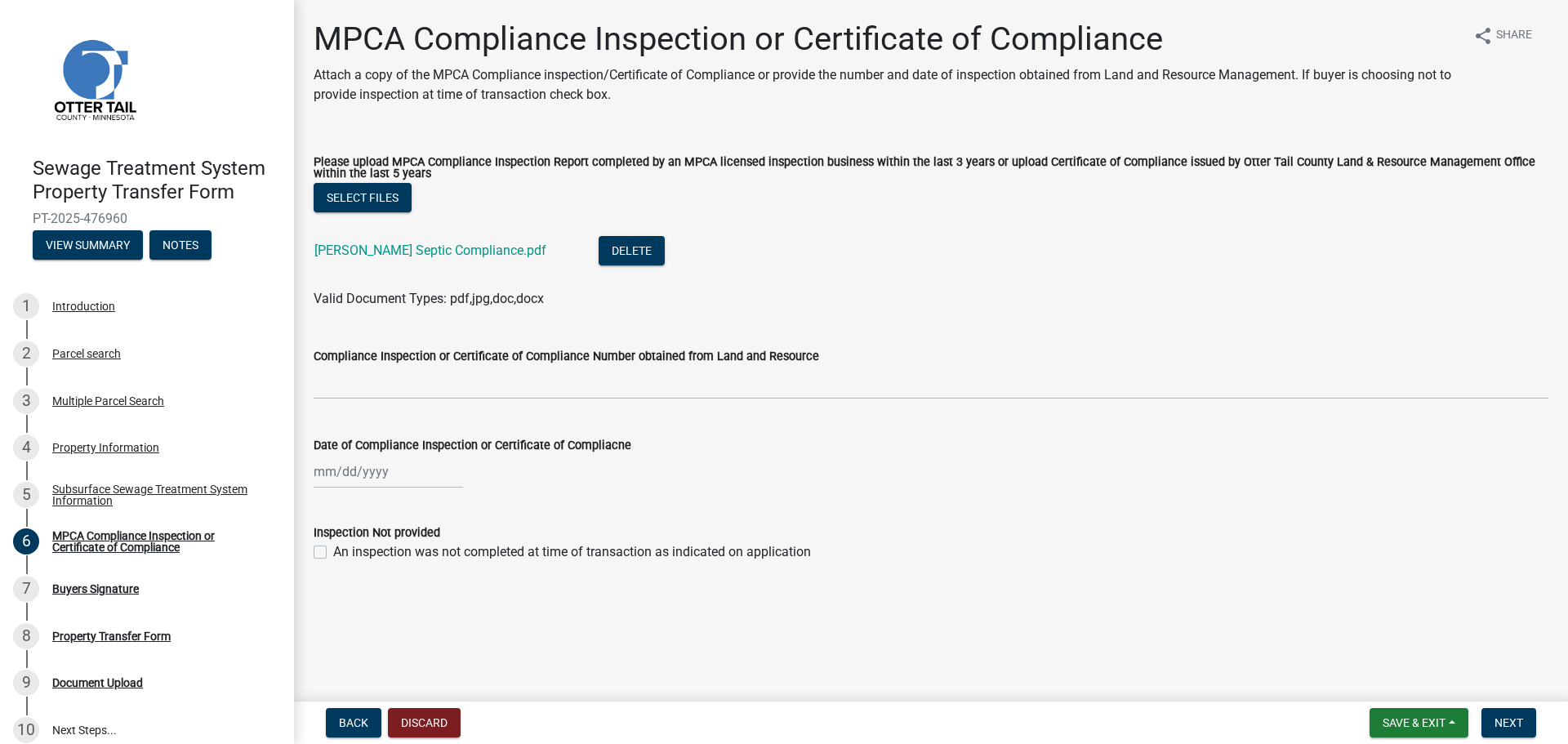
select select "9"
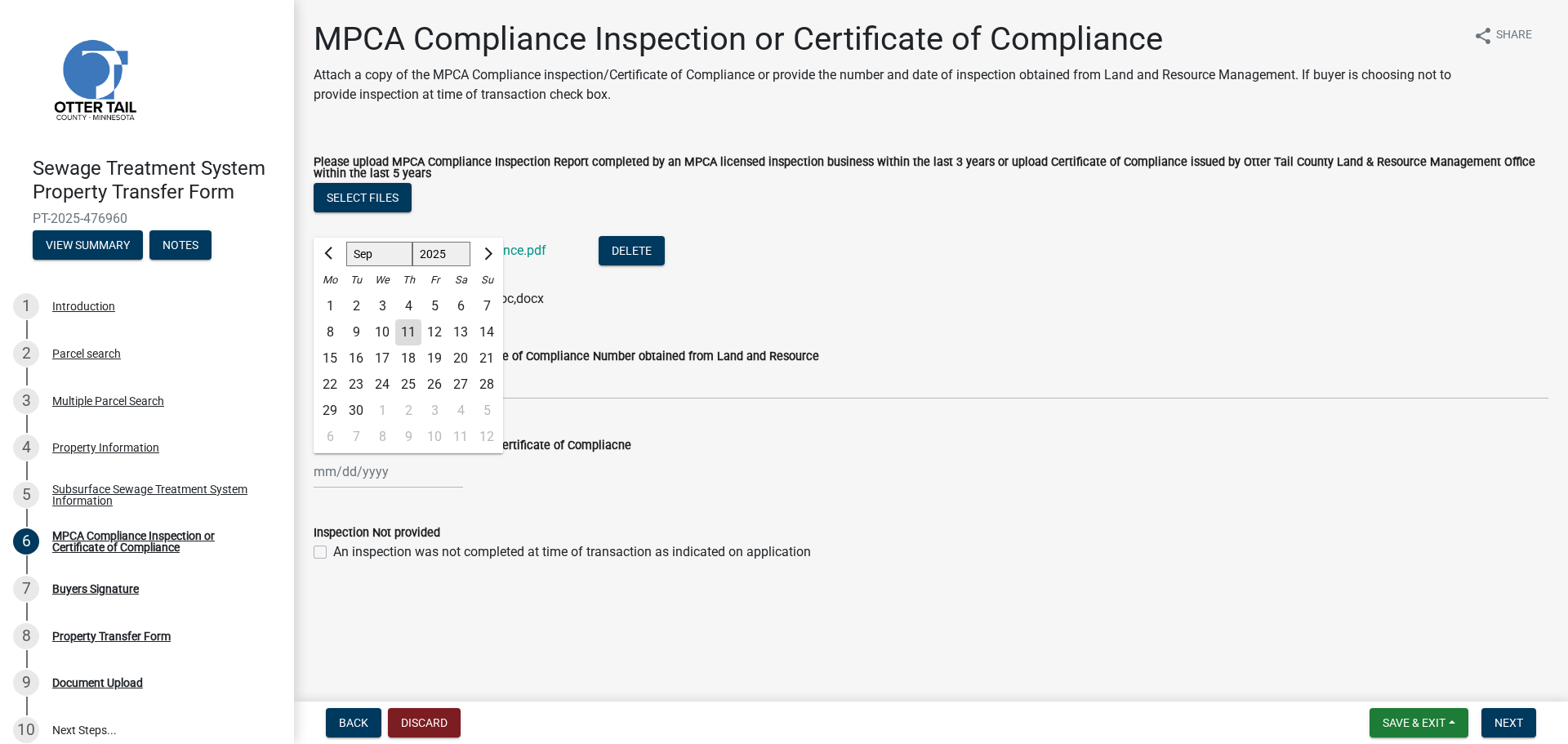
click at [356, 471] on div "[PERSON_NAME] Feb Mar Apr [PERSON_NAME][DATE] Oct Nov [DATE] 1526 1527 1528 152…" at bounding box center [389, 471] width 150 height 34
click at [434, 253] on select "1525 1526 1527 1528 1529 1530 1531 1532 1533 1534 1535 1536 1537 1538 1539 1540…" at bounding box center [441, 255] width 58 height 25
select select "2023"
click at [413, 243] on select "1525 1526 1527 1528 1529 1530 1531 1532 1533 1534 1535 1536 1537 1538 1539 1540…" at bounding box center [441, 255] width 58 height 25
click at [408, 331] on div "7" at bounding box center [408, 332] width 26 height 26
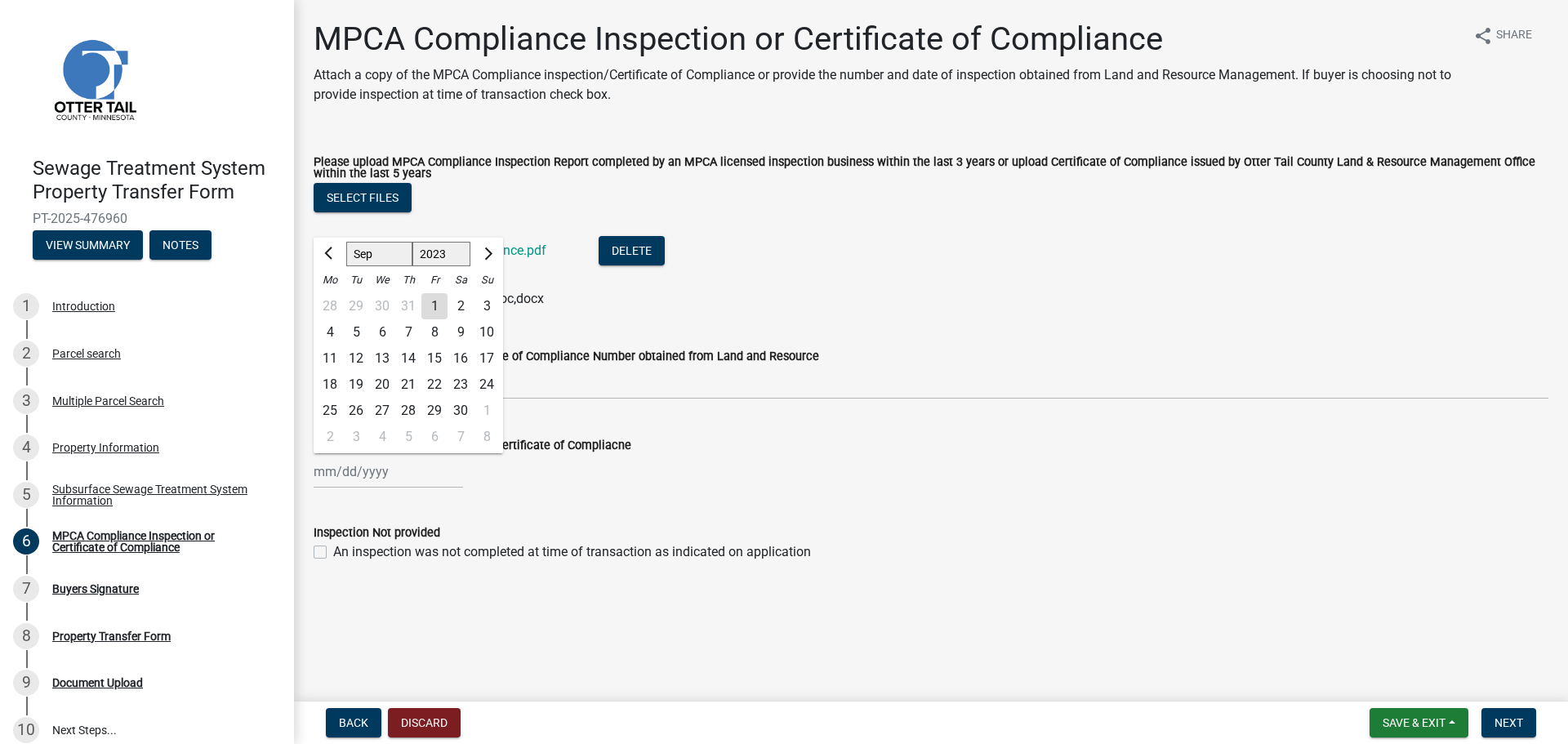
type input "[DATE]"
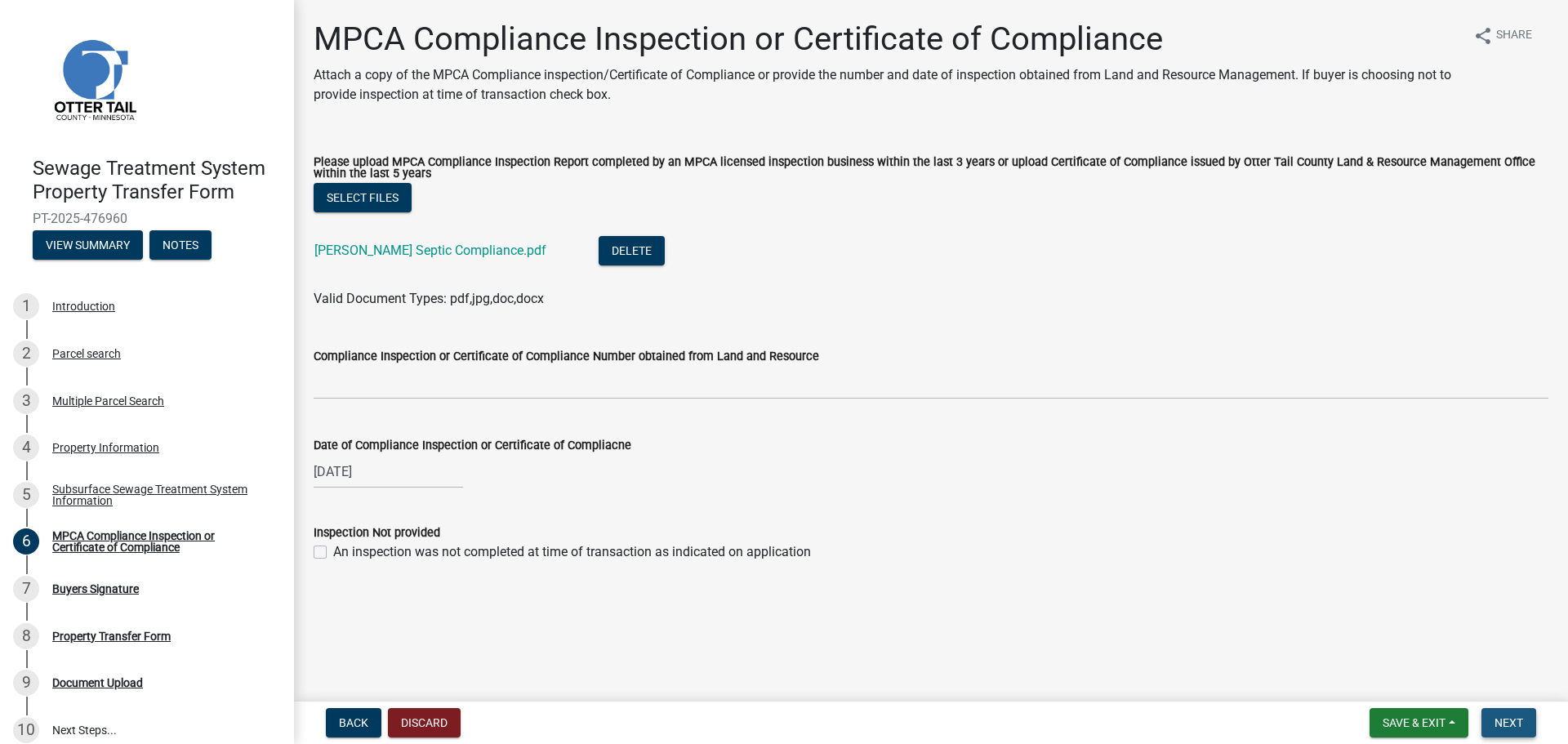
click at [1500, 716] on span "Next" at bounding box center [1509, 723] width 29 height 13
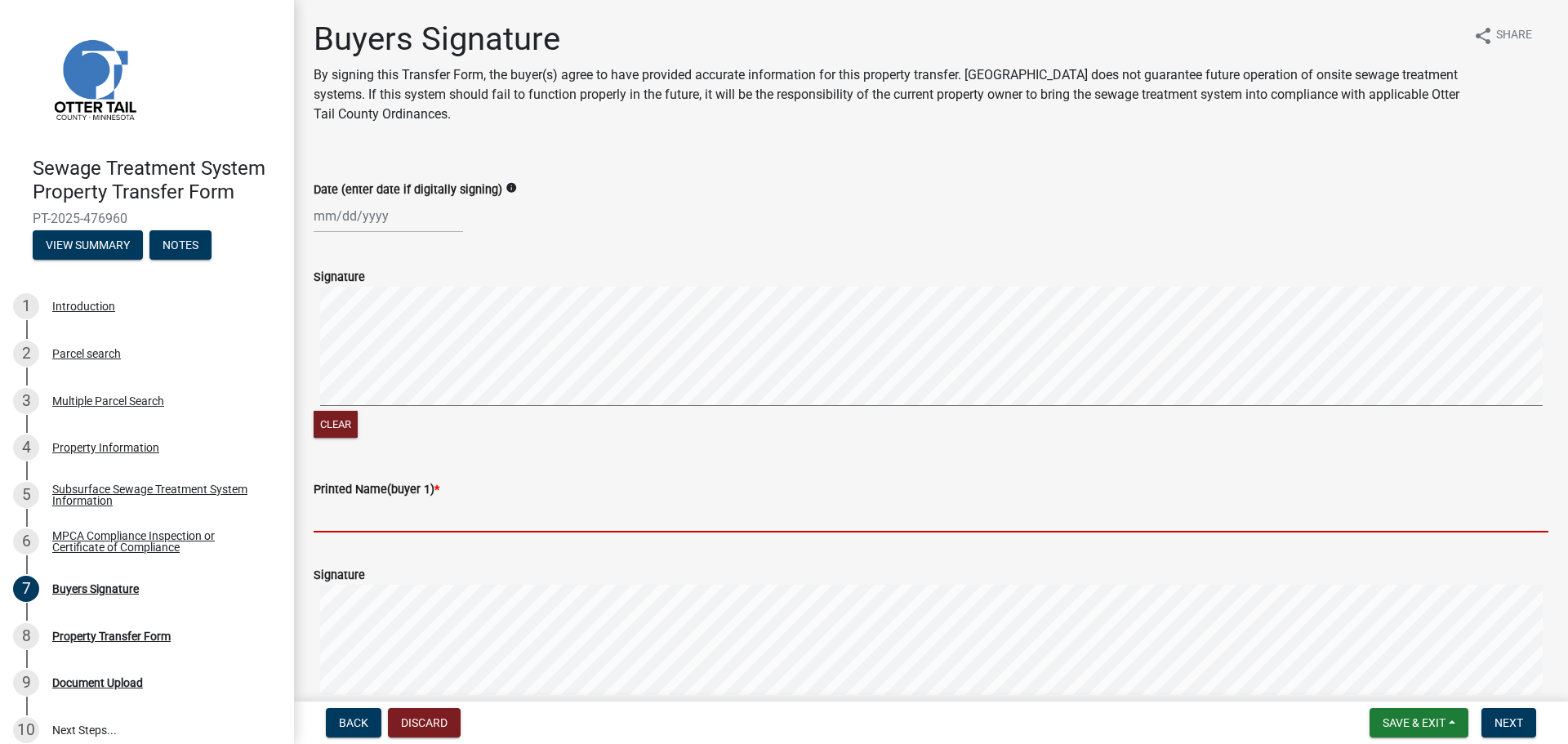
click at [336, 505] on input "Printed Name(buyer 1) *" at bounding box center [931, 515] width 1235 height 34
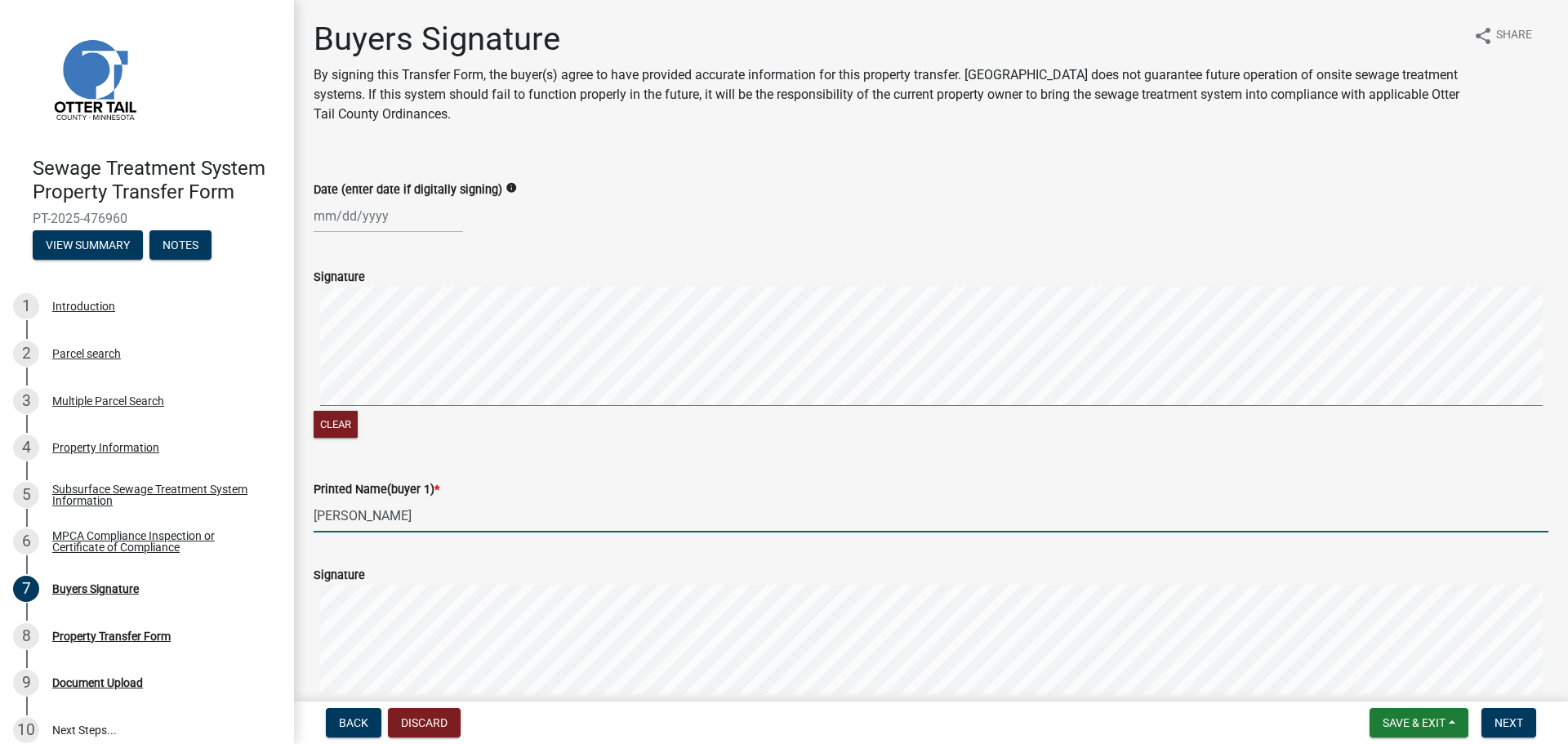
type input "[PERSON_NAME]"
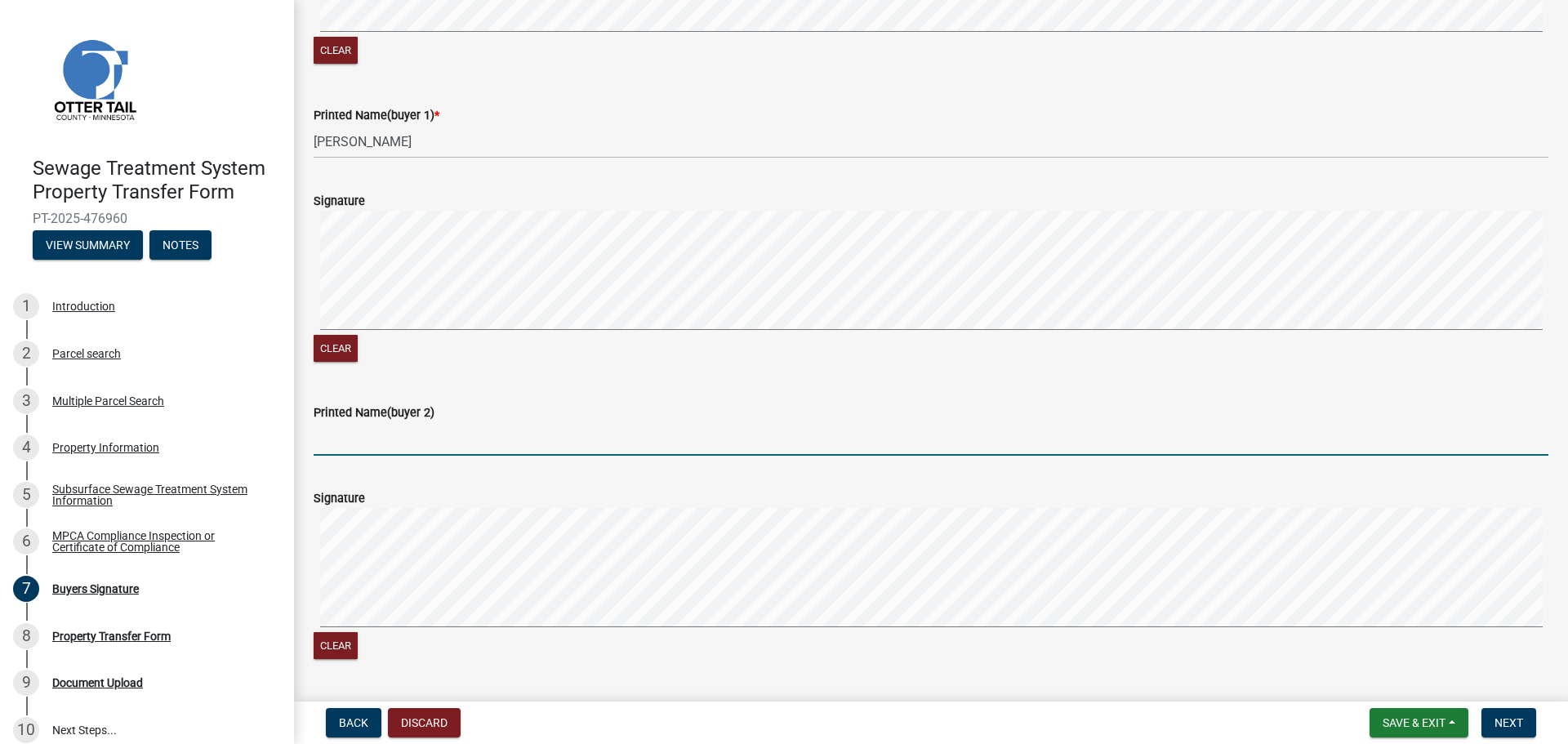
click at [458, 435] on input "Printed Name(buyer 2)" at bounding box center [931, 439] width 1235 height 34
type input "[PERSON_NAME]"
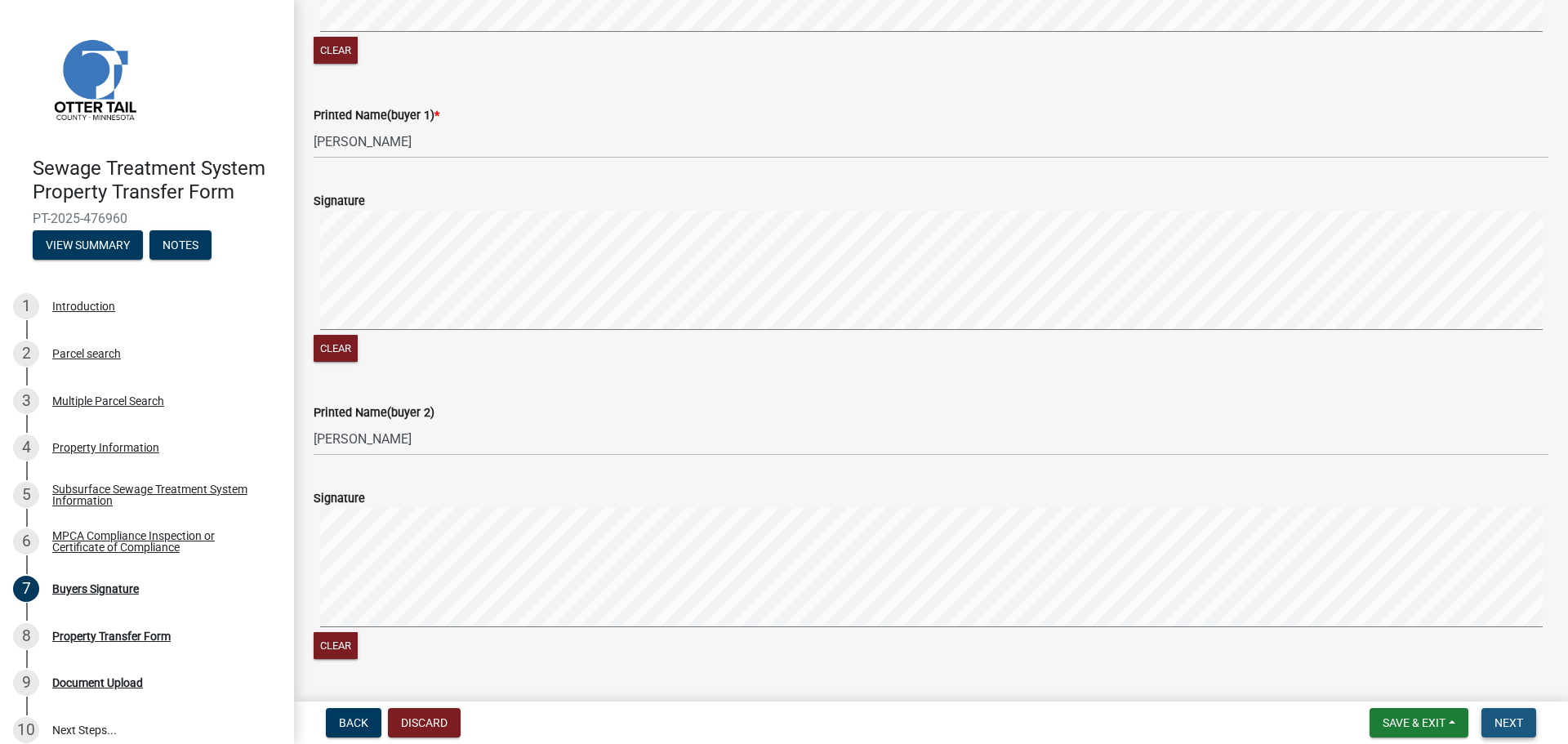
click at [1519, 728] on span "Next" at bounding box center [1509, 723] width 29 height 13
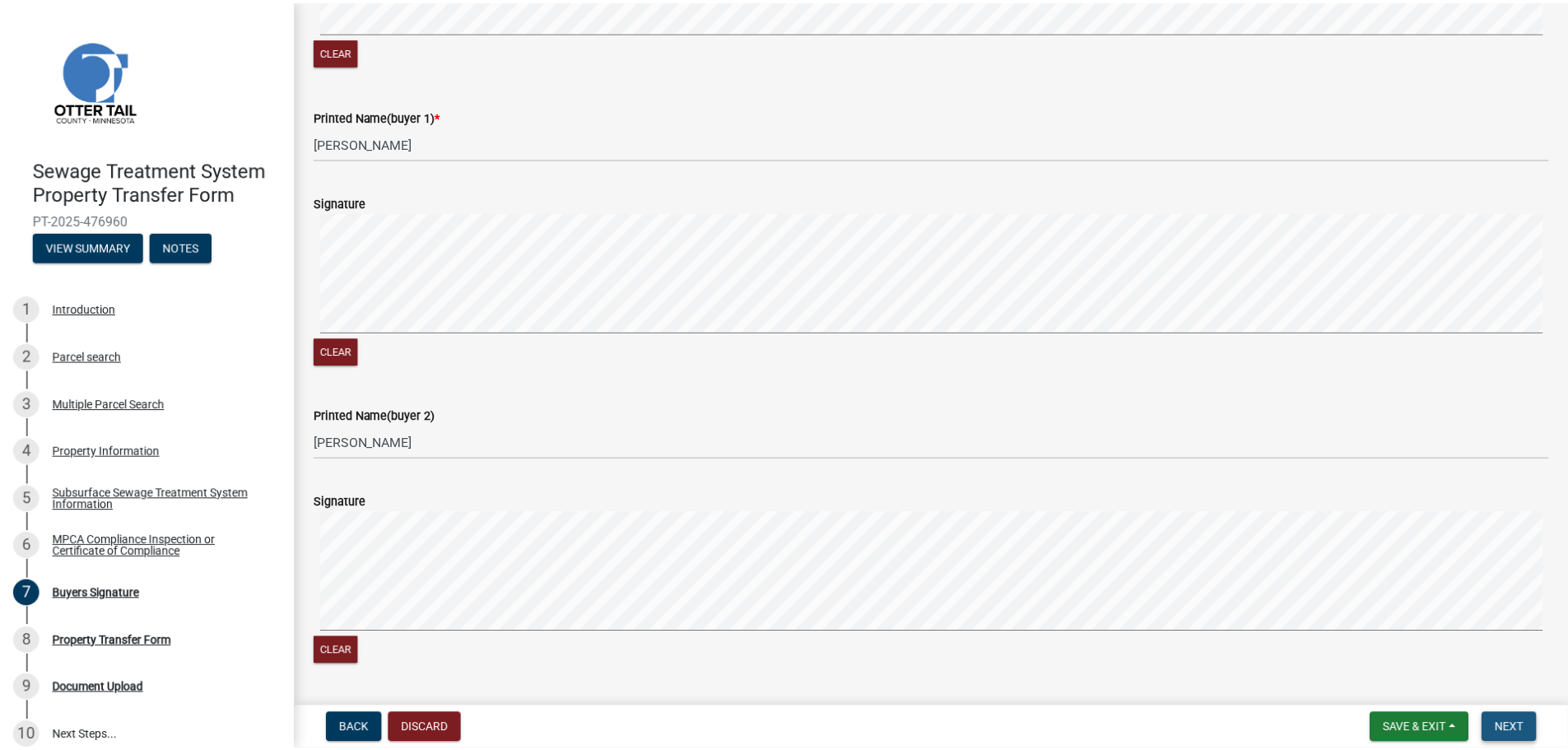
scroll to position [0, 0]
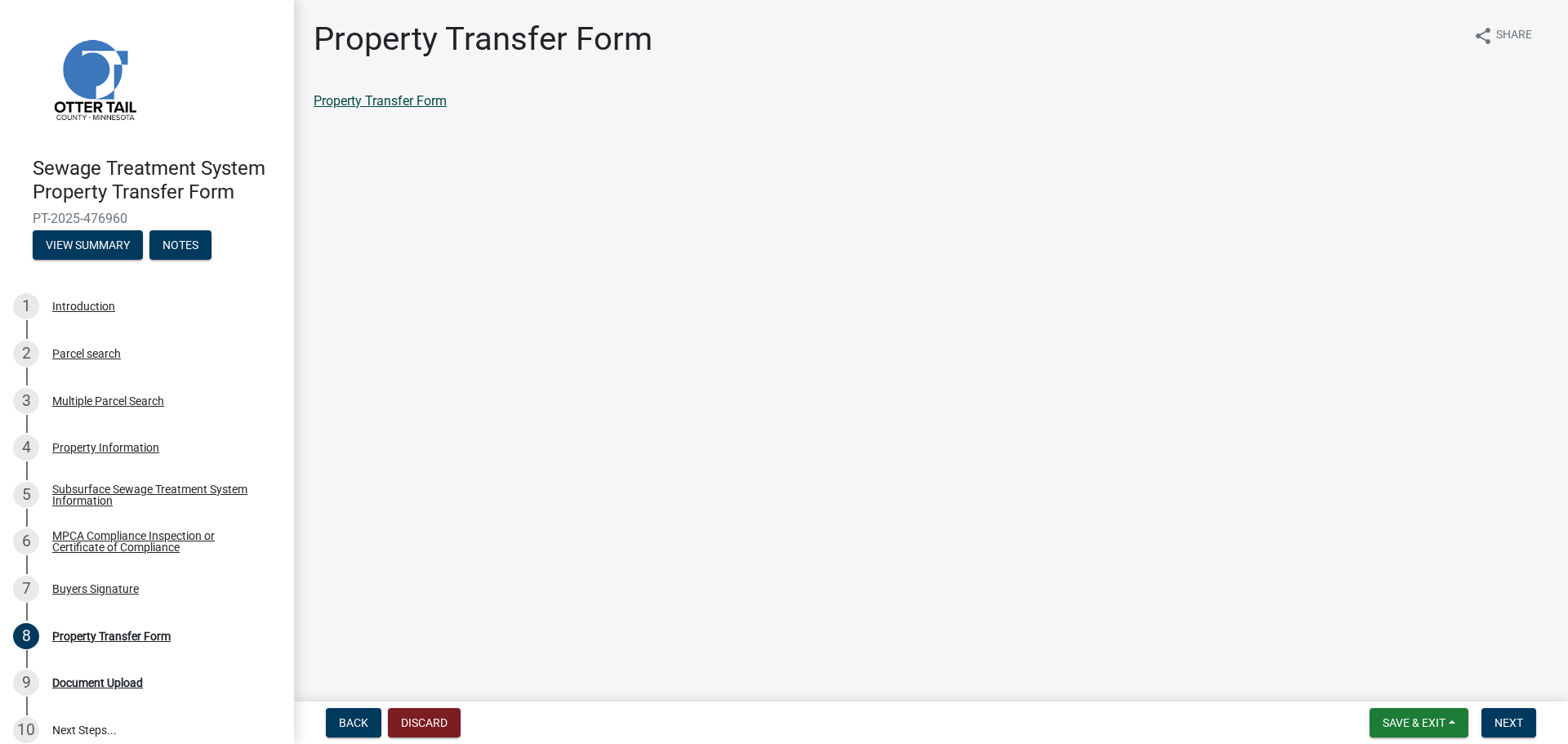
click at [391, 102] on link "Property Transfer Form" at bounding box center [380, 100] width 133 height 16
click at [1436, 730] on button "Save & Exit" at bounding box center [1419, 723] width 99 height 30
click at [1427, 673] on button "Save & Exit" at bounding box center [1403, 680] width 131 height 40
